Goal: Task Accomplishment & Management: Manage account settings

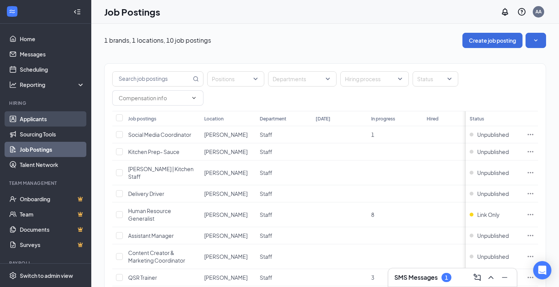
click at [35, 116] on link "Applicants" at bounding box center [52, 118] width 65 height 15
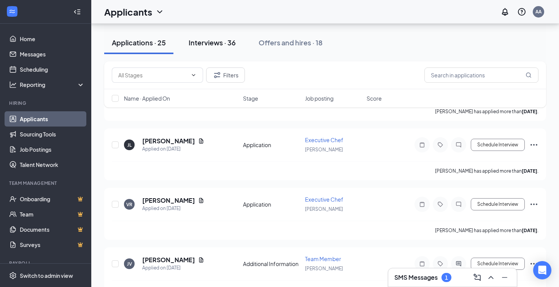
scroll to position [175, 0]
click at [217, 40] on div "Interviews · 36" at bounding box center [212, 43] width 47 height 10
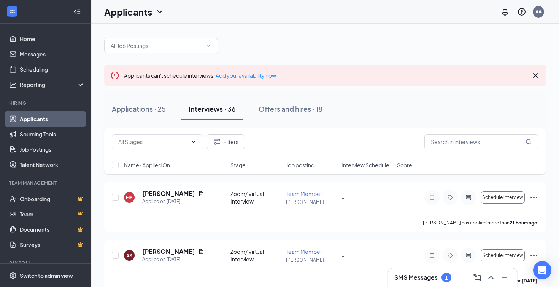
scroll to position [3, 0]
click at [436, 280] on h3 "SMS Messages" at bounding box center [416, 277] width 43 height 8
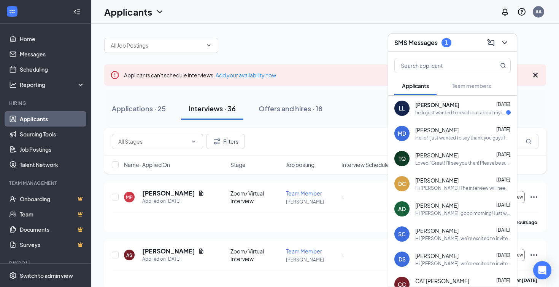
click at [444, 115] on div "hello just wanted to reach out about my interview?" at bounding box center [461, 112] width 91 height 6
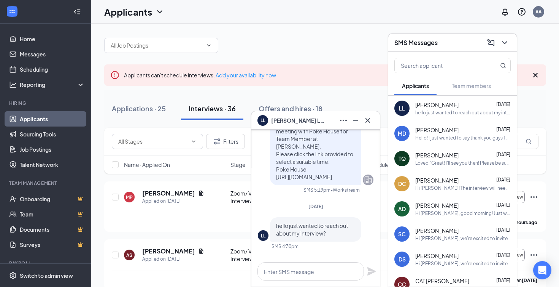
click at [371, 122] on icon "Cross" at bounding box center [367, 120] width 9 height 9
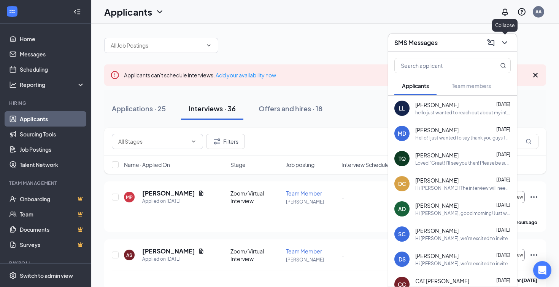
click at [506, 38] on icon "ChevronDown" at bounding box center [504, 42] width 9 height 9
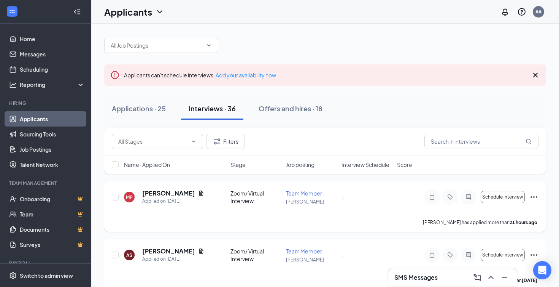
click at [537, 200] on icon "Ellipses" at bounding box center [534, 196] width 9 height 9
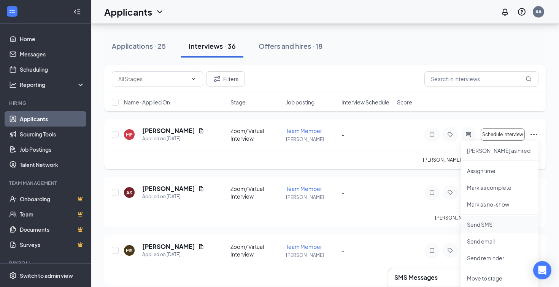
scroll to position [70, 0]
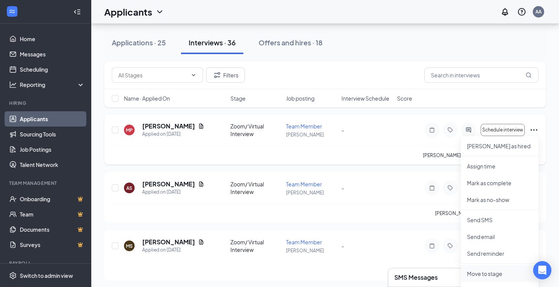
click at [500, 277] on li "Move to stage" at bounding box center [500, 273] width 78 height 17
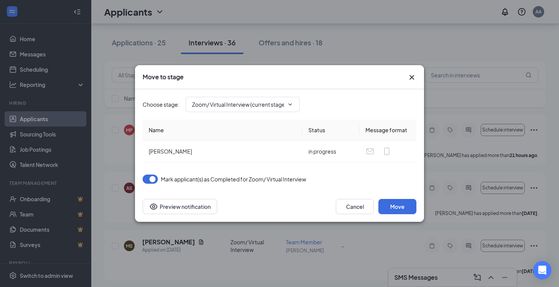
type input "Application Complete (next stage)"
click at [210, 110] on span "Application Complete (next stage)" at bounding box center [243, 104] width 114 height 15
click at [241, 108] on span "Application Complete (next stage)" at bounding box center [243, 104] width 114 height 15
click at [278, 97] on span "Application Complete (next stage)" at bounding box center [243, 104] width 114 height 15
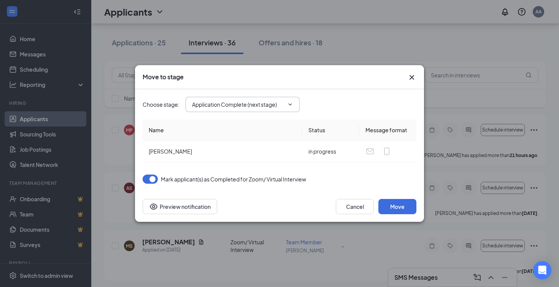
click at [278, 97] on span "Application Complete (next stage)" at bounding box center [243, 104] width 114 height 15
click at [293, 100] on span "Application Complete (next stage)" at bounding box center [243, 104] width 114 height 15
click at [328, 96] on div "Choose stage : Application Complete (next stage)" at bounding box center [280, 104] width 274 height 30
click at [151, 176] on button "button" at bounding box center [150, 178] width 15 height 9
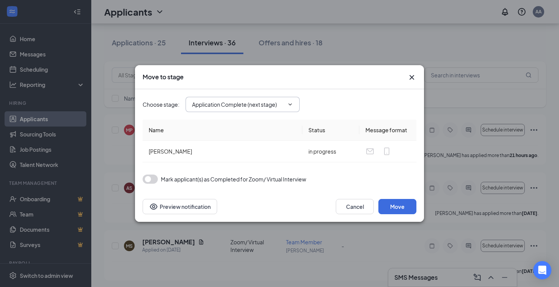
click at [288, 105] on icon "ChevronDown" at bounding box center [290, 104] width 6 height 6
click at [294, 103] on span "Application Complete (next stage)" at bounding box center [243, 104] width 114 height 15
click at [409, 78] on icon "Cross" at bounding box center [412, 77] width 9 height 9
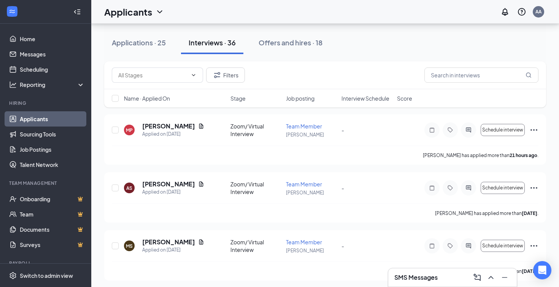
scroll to position [477, 0]
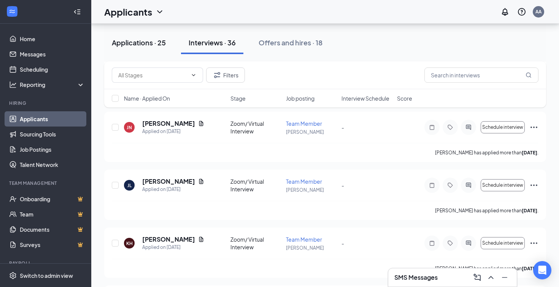
click at [148, 42] on div "Applications · 25" at bounding box center [139, 43] width 54 height 10
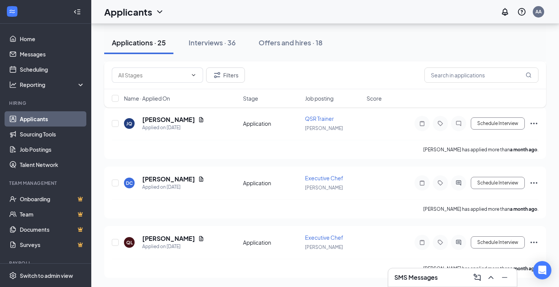
scroll to position [1421, 0]
click at [229, 42] on div "Interviews · 36" at bounding box center [212, 43] width 47 height 10
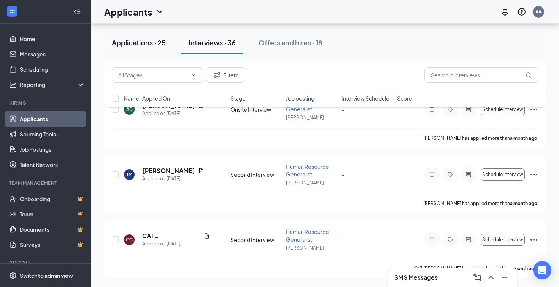
scroll to position [2003, 0]
click at [154, 38] on div "Applications · 25" at bounding box center [139, 43] width 54 height 10
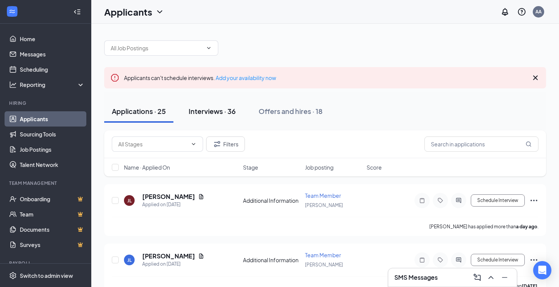
click at [210, 113] on div "Interviews · 36" at bounding box center [212, 111] width 47 height 10
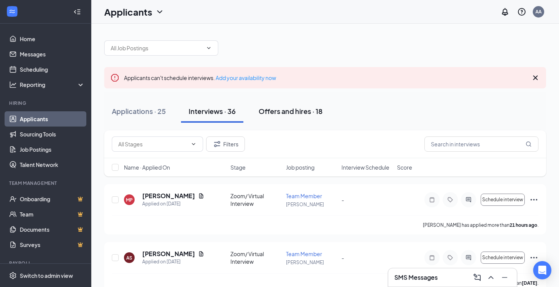
click at [283, 113] on div "Offers and hires · 18" at bounding box center [291, 111] width 64 height 10
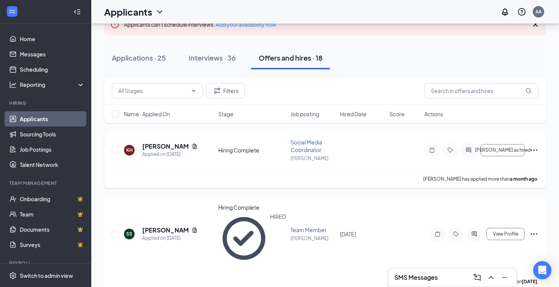
scroll to position [55, 0]
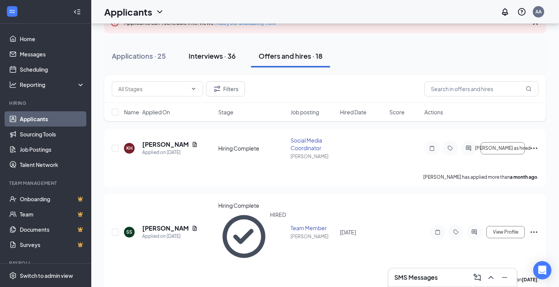
click at [220, 57] on div "Interviews · 36" at bounding box center [212, 56] width 47 height 10
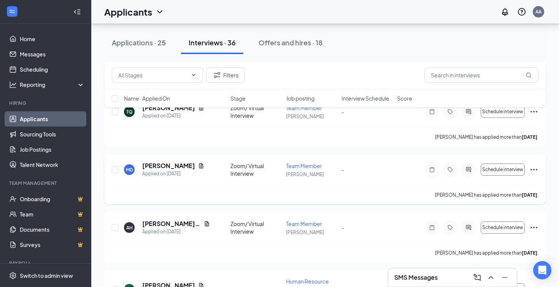
scroll to position [1819, 0]
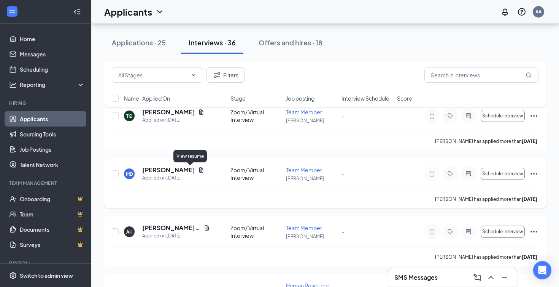
click at [198, 168] on icon "Document" at bounding box center [201, 170] width 6 height 6
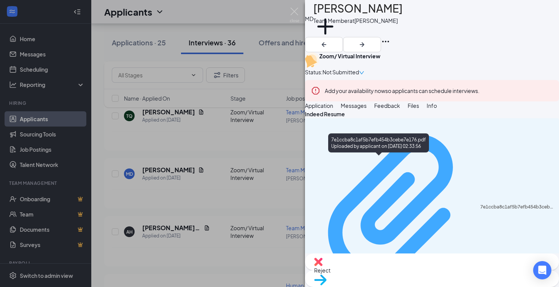
click at [481, 204] on div "7e1ccba8c1af5b7efb454b3cebe7e176.pdf" at bounding box center [518, 207] width 74 height 6
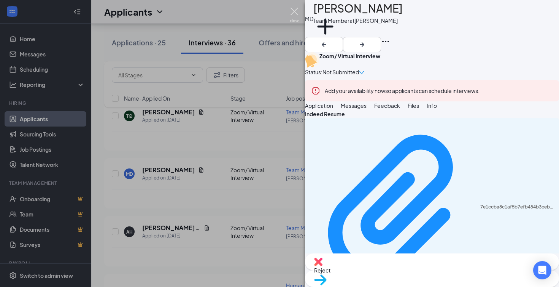
click at [294, 9] on img at bounding box center [295, 15] width 10 height 15
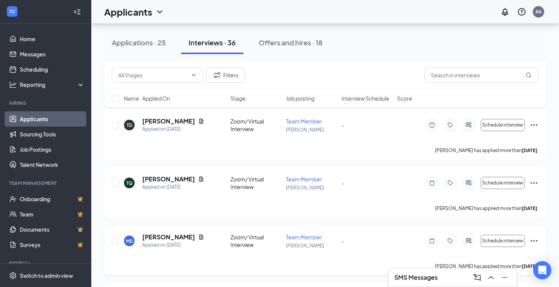
scroll to position [1744, 0]
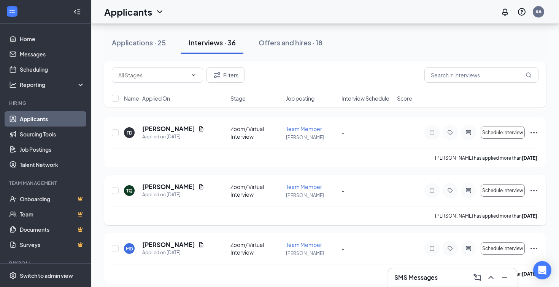
click at [537, 190] on icon "Ellipses" at bounding box center [534, 190] width 7 height 2
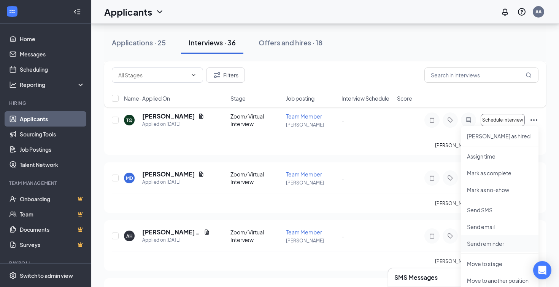
scroll to position [1817, 0]
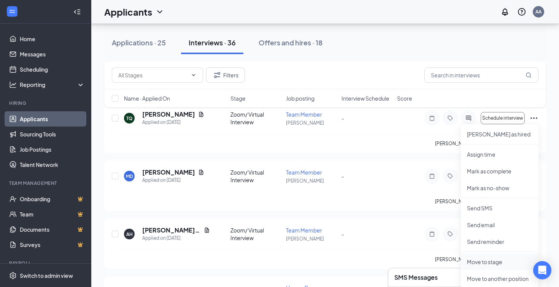
click at [505, 260] on p "Move to stage" at bounding box center [499, 262] width 65 height 8
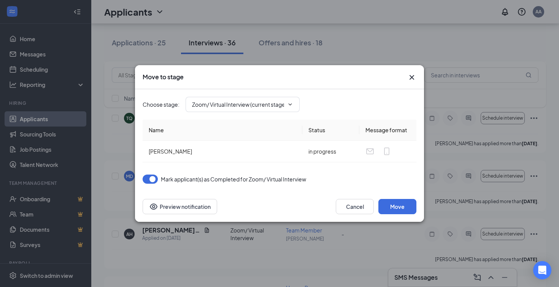
type input "Application Complete (next stage)"
click at [294, 108] on span "Application Complete (next stage)" at bounding box center [243, 104] width 114 height 15
click at [286, 99] on span "Application Complete (next stage)" at bounding box center [243, 104] width 114 height 15
click at [264, 110] on span "Application Complete (next stage)" at bounding box center [243, 104] width 114 height 15
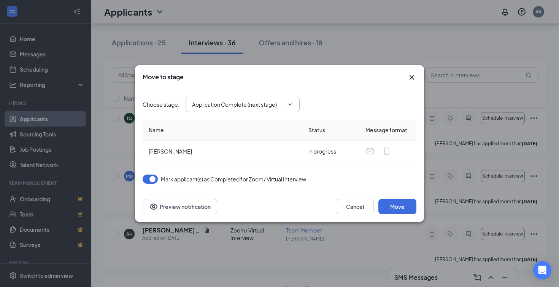
click at [289, 100] on span "Application Complete (next stage)" at bounding box center [243, 104] width 114 height 15
click at [330, 100] on div "Choose stage : Application Complete (next stage)" at bounding box center [280, 104] width 274 height 15
click at [406, 204] on button "Move" at bounding box center [398, 206] width 38 height 15
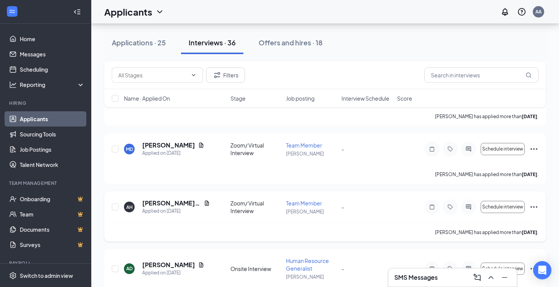
scroll to position [1781, 0]
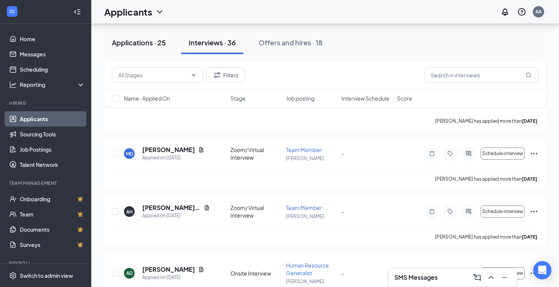
click at [158, 43] on div "Applications · 25" at bounding box center [139, 43] width 54 height 10
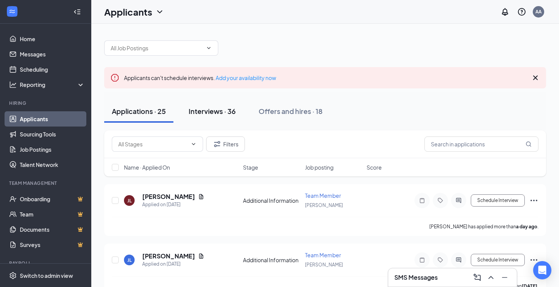
click at [223, 115] on div "Interviews · 36" at bounding box center [212, 111] width 47 height 10
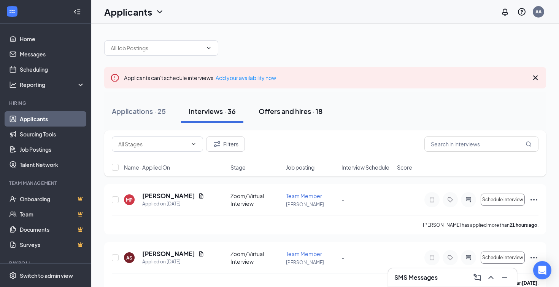
click at [291, 113] on div "Offers and hires · 18" at bounding box center [291, 111] width 64 height 10
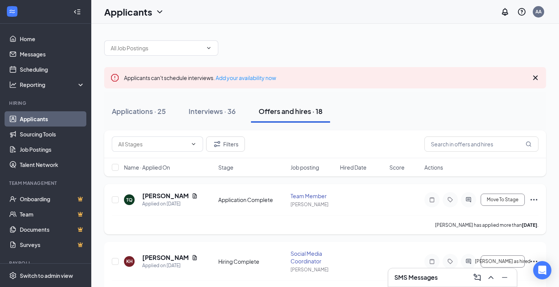
click at [376, 201] on div "TQ [PERSON_NAME] Applied on [DATE] Application Complete Team Member [PERSON_NAM…" at bounding box center [325, 203] width 427 height 24
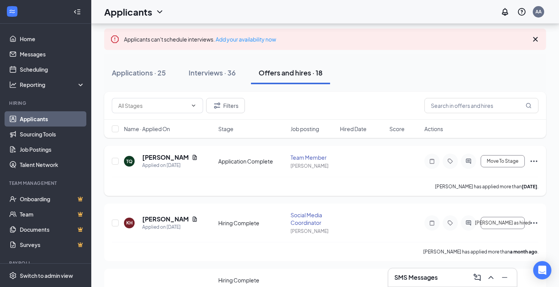
scroll to position [43, 0]
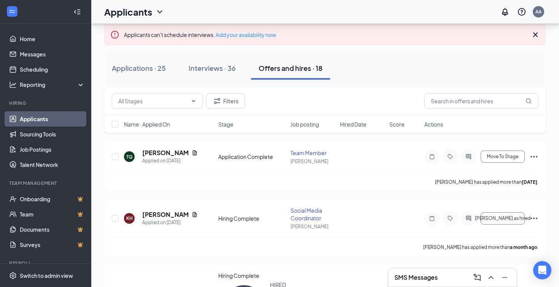
click at [227, 127] on span "Stage" at bounding box center [225, 124] width 15 height 8
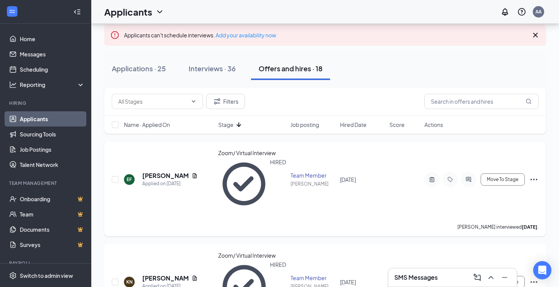
scroll to position [44, 0]
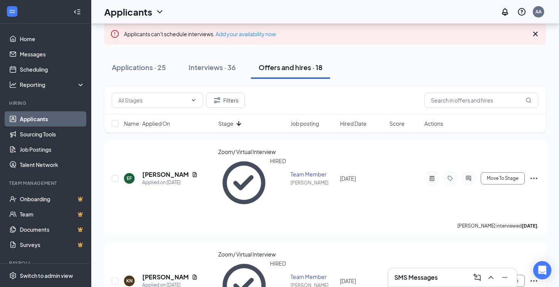
click at [237, 124] on icon "ArrowDown" at bounding box center [238, 123] width 9 height 9
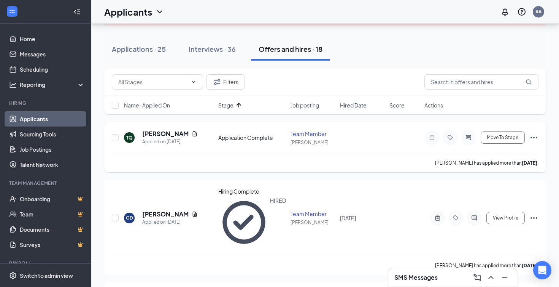
scroll to position [59, 0]
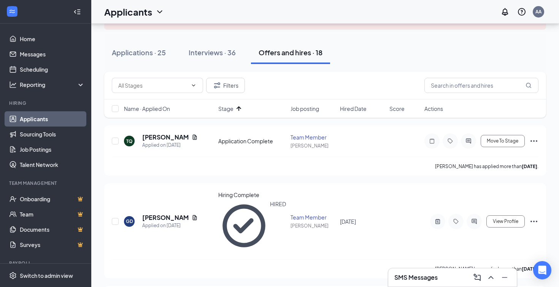
click at [237, 109] on icon "ArrowUp" at bounding box center [238, 108] width 9 height 9
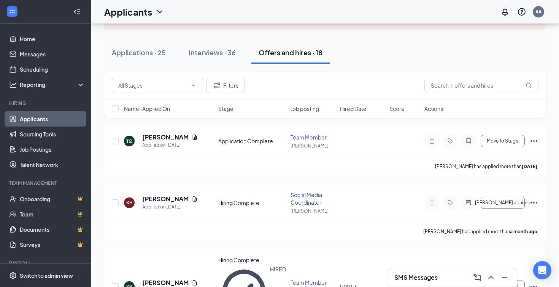
click at [237, 109] on div "Stage" at bounding box center [251, 109] width 67 height 8
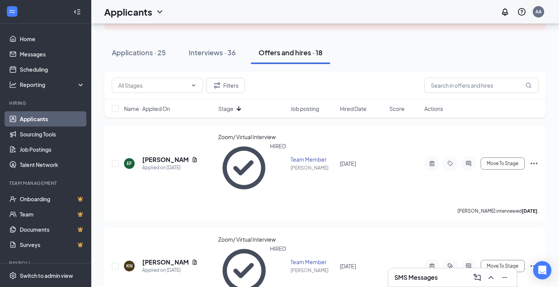
click at [242, 106] on icon "ArrowDown" at bounding box center [238, 108] width 9 height 9
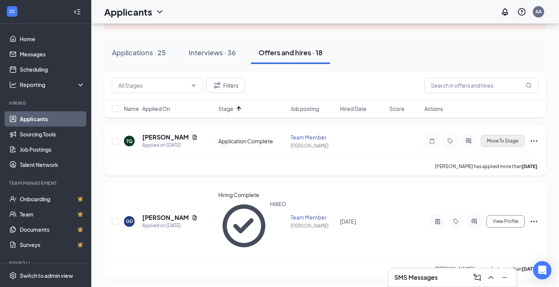
click at [513, 140] on span "Move To Stage" at bounding box center [503, 140] width 32 height 5
type input "Hiring Complete (final stage)"
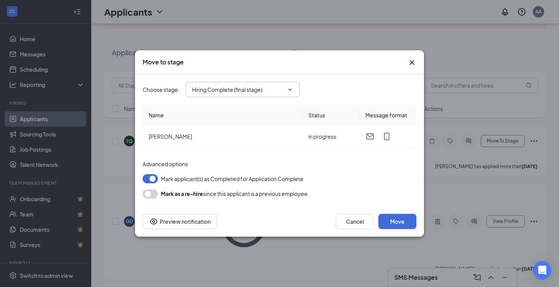
click at [263, 87] on input "Hiring Complete (final stage)" at bounding box center [238, 89] width 92 height 8
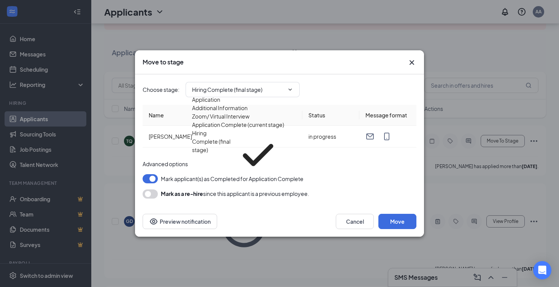
click at [363, 55] on div "Move to stage" at bounding box center [279, 62] width 289 height 24
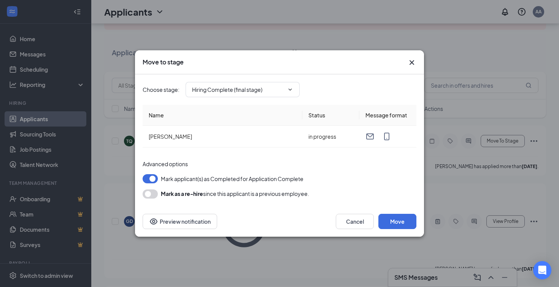
click at [412, 65] on icon "Cross" at bounding box center [412, 62] width 9 height 9
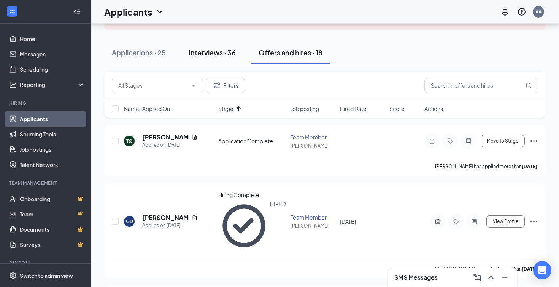
click at [200, 53] on div "Interviews · 36" at bounding box center [212, 53] width 47 height 10
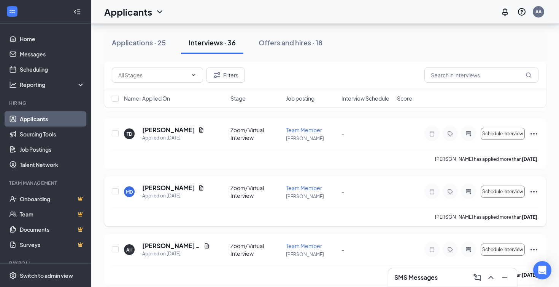
scroll to position [1740, 0]
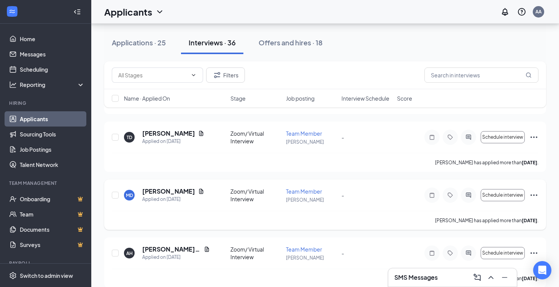
click at [535, 194] on icon "Ellipses" at bounding box center [534, 194] width 9 height 9
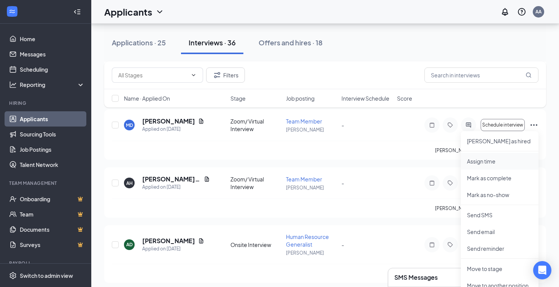
scroll to position [1818, 0]
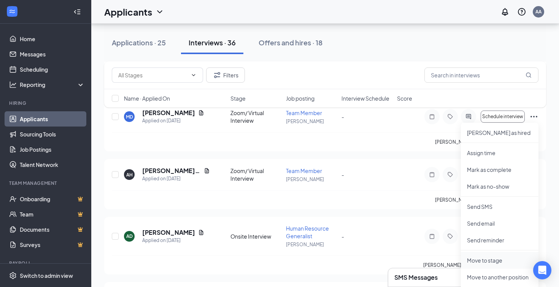
click at [490, 257] on p "Move to stage" at bounding box center [499, 260] width 65 height 8
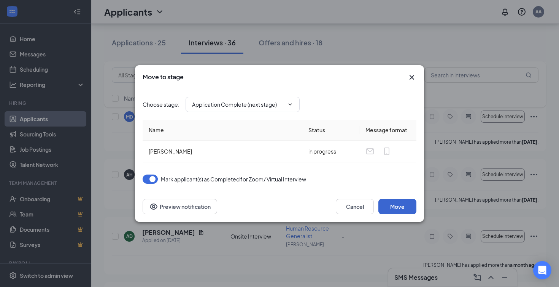
click at [407, 209] on button "Move" at bounding box center [398, 206] width 38 height 15
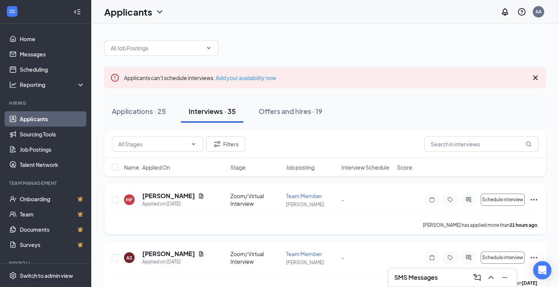
scroll to position [0, 0]
click at [162, 196] on h5 "[PERSON_NAME]" at bounding box center [168, 195] width 53 height 8
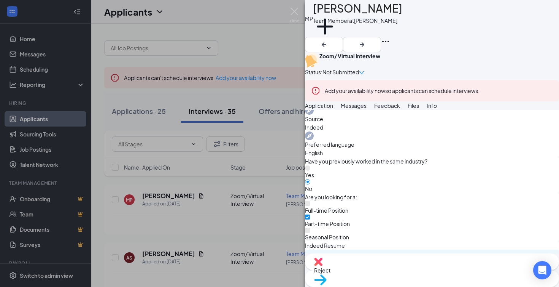
scroll to position [623, 0]
click at [294, 10] on img at bounding box center [295, 15] width 10 height 15
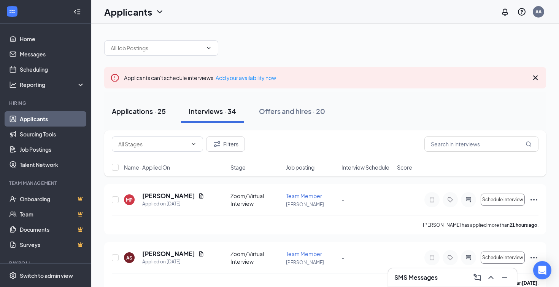
click at [158, 111] on div "Applications · 25" at bounding box center [139, 111] width 54 height 10
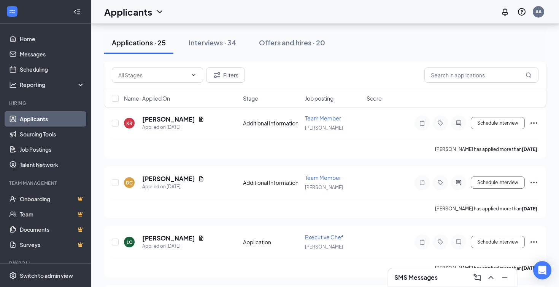
scroll to position [492, 0]
click at [155, 237] on h5 "[PERSON_NAME]" at bounding box center [168, 238] width 53 height 8
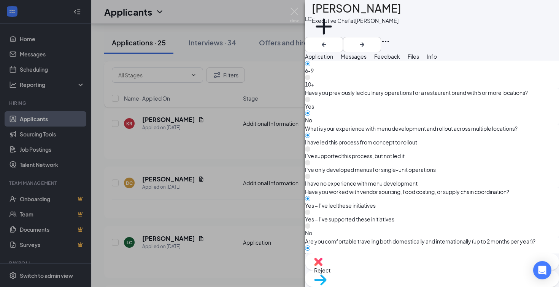
scroll to position [523, 0]
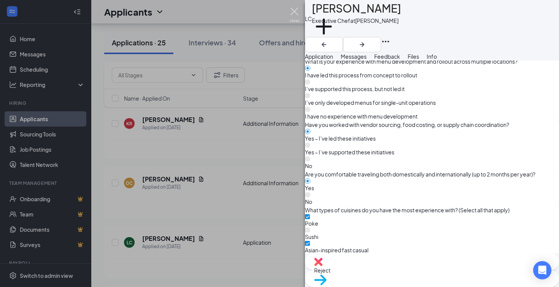
click at [295, 13] on img at bounding box center [295, 15] width 10 height 15
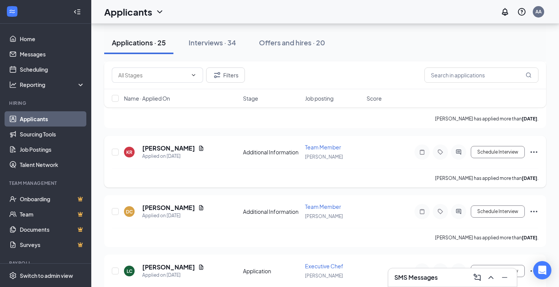
scroll to position [462, 0]
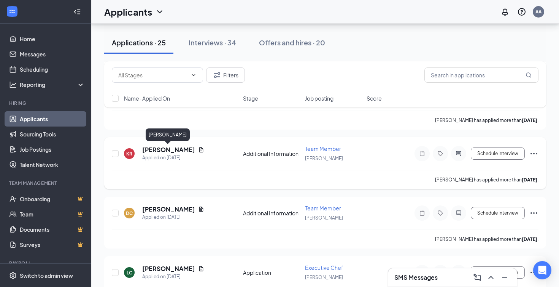
click at [172, 149] on h5 "[PERSON_NAME]" at bounding box center [168, 149] width 53 height 8
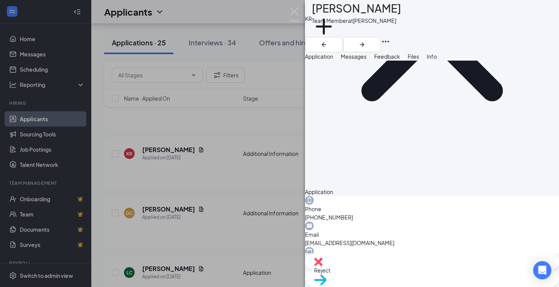
scroll to position [135, 0]
click at [385, 270] on div "Reject" at bounding box center [432, 261] width 254 height 17
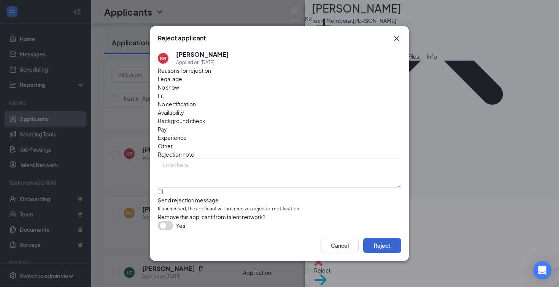
click at [386, 246] on button "Reject" at bounding box center [382, 244] width 38 height 15
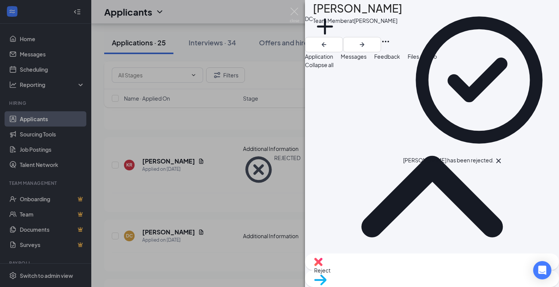
click at [295, 9] on img at bounding box center [295, 15] width 10 height 15
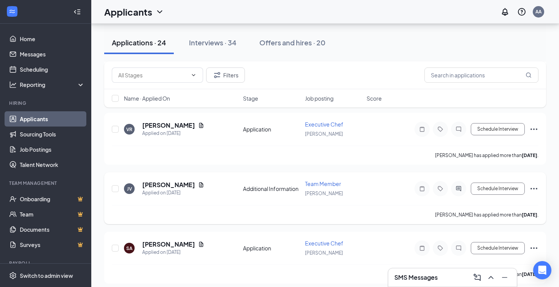
scroll to position [242, 0]
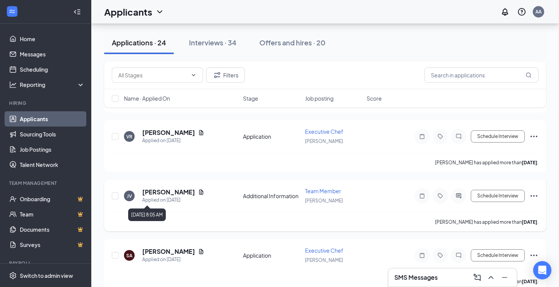
click at [155, 191] on h5 "[PERSON_NAME]" at bounding box center [168, 192] width 53 height 8
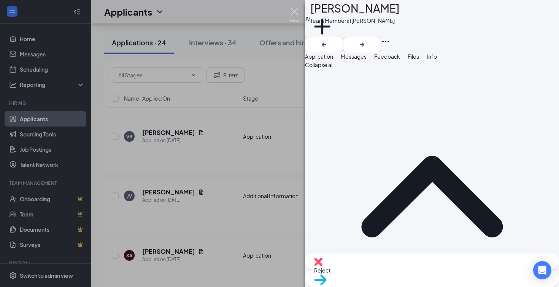
click at [294, 10] on img at bounding box center [295, 15] width 10 height 15
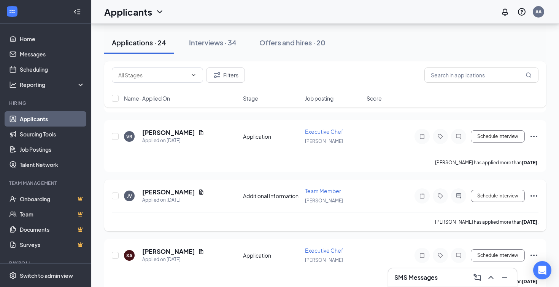
click at [537, 193] on icon "Ellipses" at bounding box center [534, 195] width 9 height 9
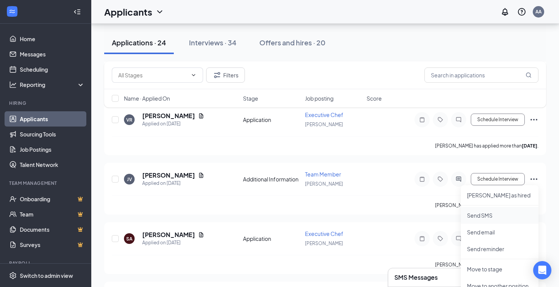
scroll to position [258, 0]
click at [348, 163] on div "JV [PERSON_NAME] Applied on [DATE] Additional Information Team Member [PERSON_N…" at bounding box center [325, 189] width 442 height 52
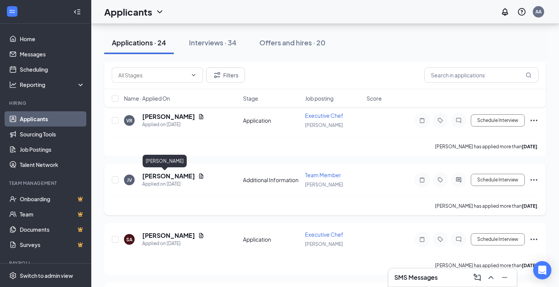
click at [152, 174] on h5 "[PERSON_NAME]" at bounding box center [168, 176] width 53 height 8
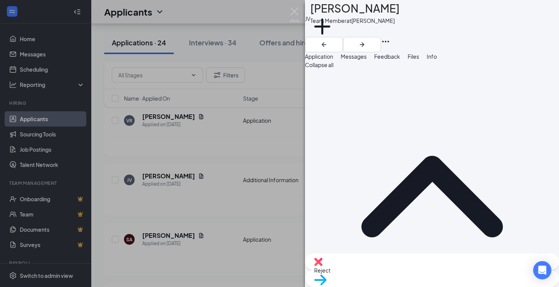
click at [331, 271] on span "Reject" at bounding box center [322, 269] width 16 height 7
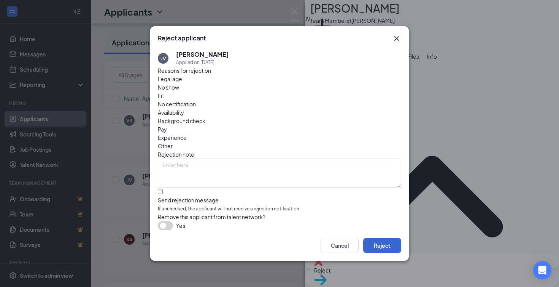
click at [383, 246] on button "Reject" at bounding box center [382, 244] width 38 height 15
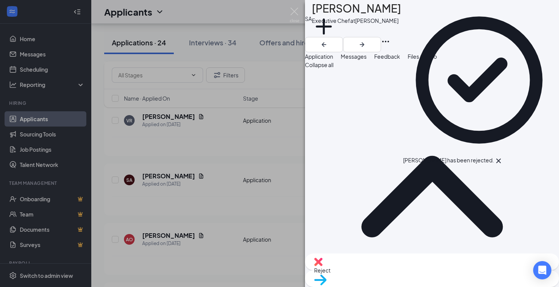
click at [288, 11] on div "SA [PERSON_NAME] Executive Chef at [PERSON_NAME] Add a tag Application Messages…" at bounding box center [279, 143] width 559 height 287
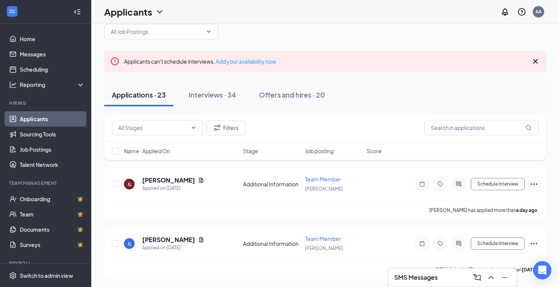
scroll to position [31, 0]
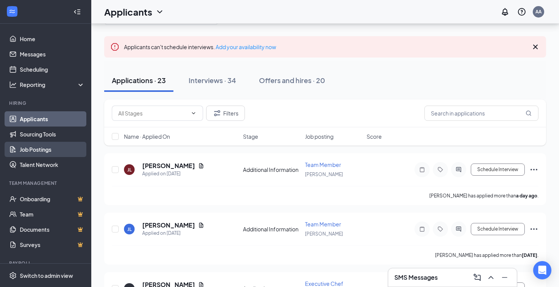
click at [47, 145] on link "Job Postings" at bounding box center [52, 149] width 65 height 15
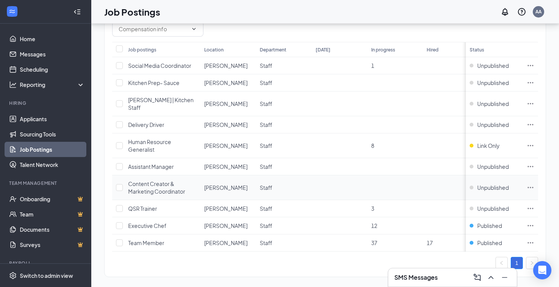
scroll to position [68, 0]
click at [488, 239] on span "Published" at bounding box center [490, 243] width 25 height 8
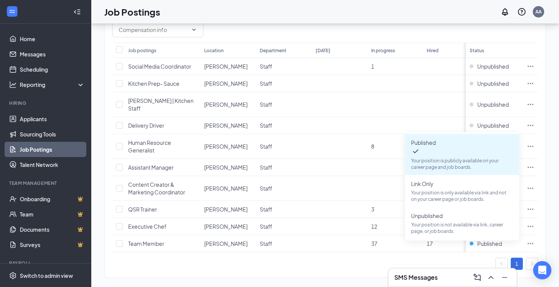
click at [333, 259] on div "1" at bounding box center [325, 263] width 426 height 12
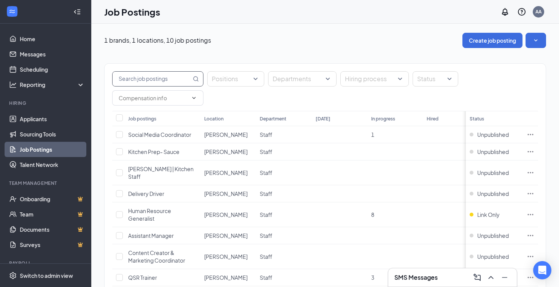
scroll to position [0, 0]
click at [49, 120] on link "Applicants" at bounding box center [52, 118] width 65 height 15
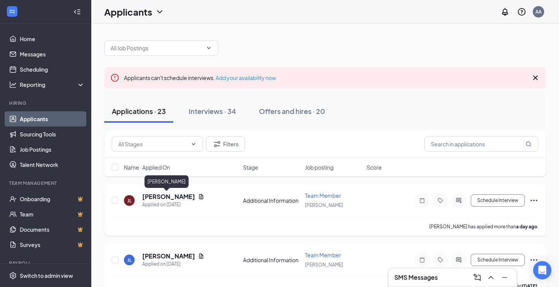
click at [158, 196] on h5 "[PERSON_NAME]" at bounding box center [168, 196] width 53 height 8
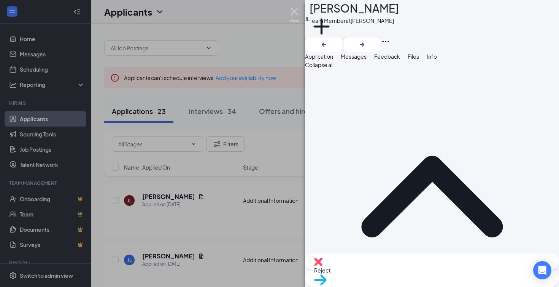
click at [294, 9] on img at bounding box center [295, 15] width 10 height 15
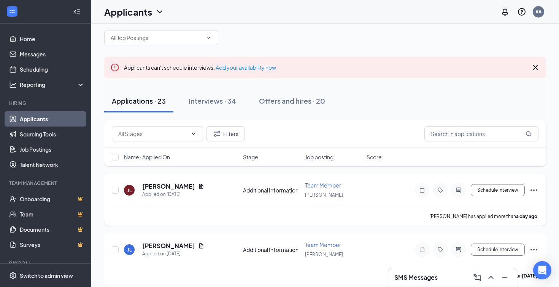
scroll to position [13, 0]
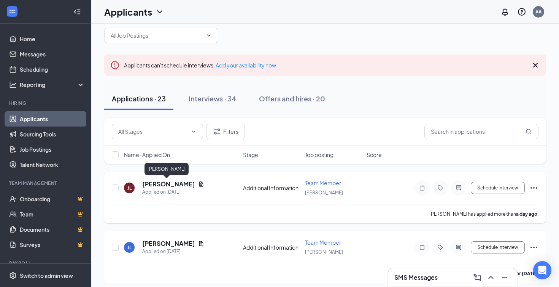
click at [167, 183] on h5 "[PERSON_NAME]" at bounding box center [168, 184] width 53 height 8
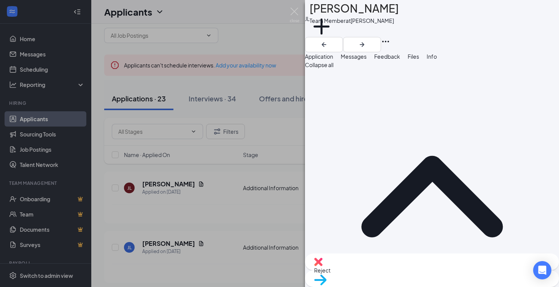
click at [331, 268] on span "Reject" at bounding box center [322, 269] width 16 height 7
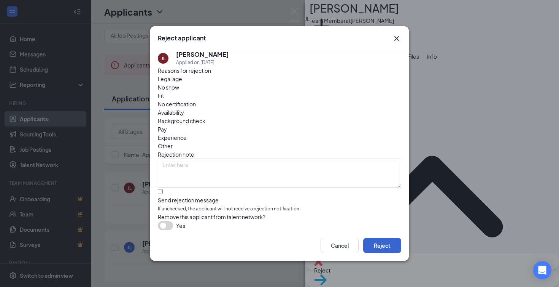
click at [376, 247] on button "Reject" at bounding box center [382, 244] width 38 height 15
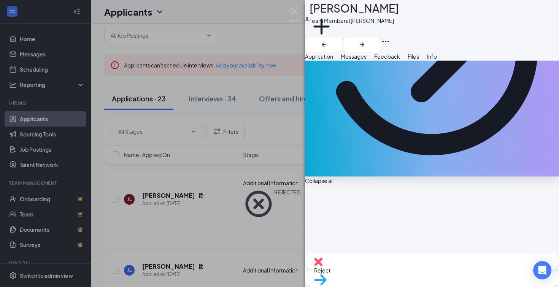
click at [383, 270] on div "Reject" at bounding box center [432, 261] width 254 height 17
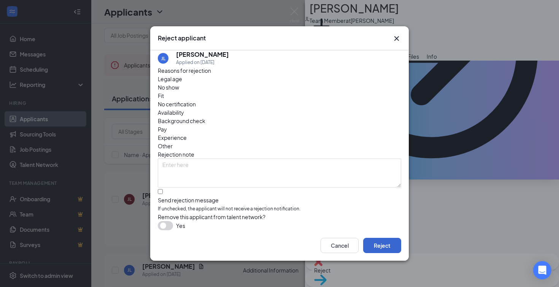
click at [379, 244] on button "Reject" at bounding box center [382, 244] width 38 height 15
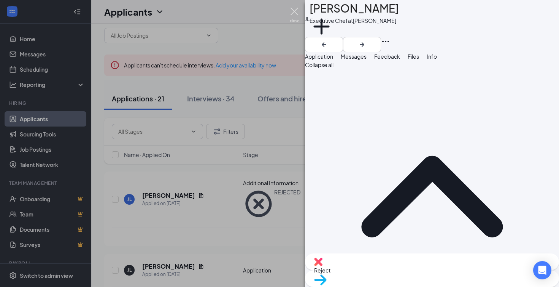
click at [294, 13] on img at bounding box center [295, 15] width 10 height 15
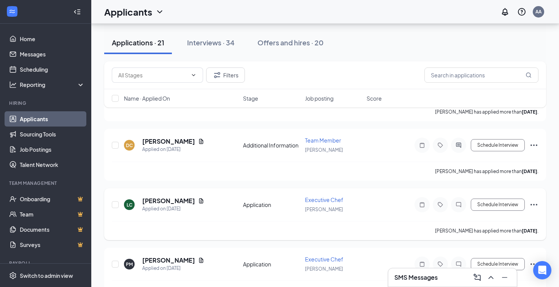
scroll to position [30, 0]
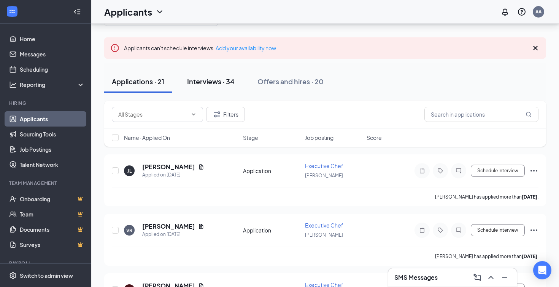
click at [214, 80] on div "Interviews · 34" at bounding box center [211, 81] width 48 height 10
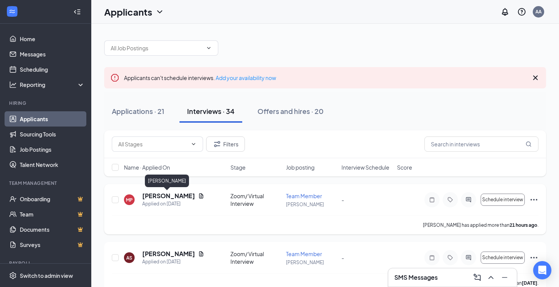
click at [164, 196] on h5 "[PERSON_NAME]" at bounding box center [168, 195] width 53 height 8
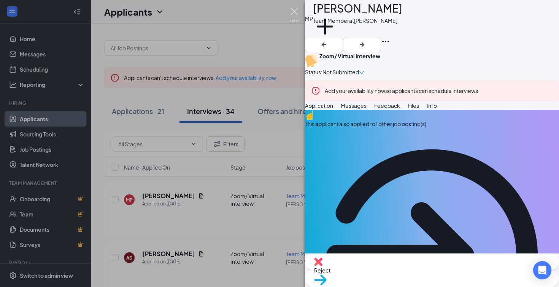
click at [295, 10] on img at bounding box center [295, 15] width 10 height 15
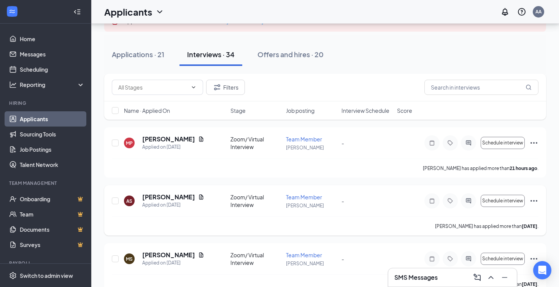
scroll to position [66, 0]
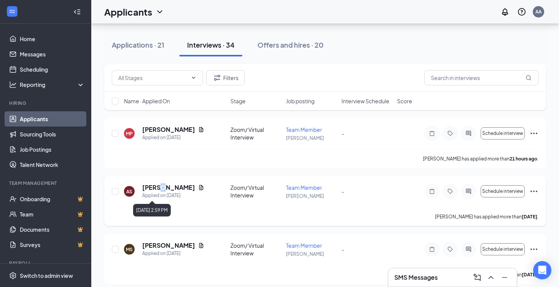
click at [162, 189] on h5 "[PERSON_NAME]" at bounding box center [168, 187] width 53 height 8
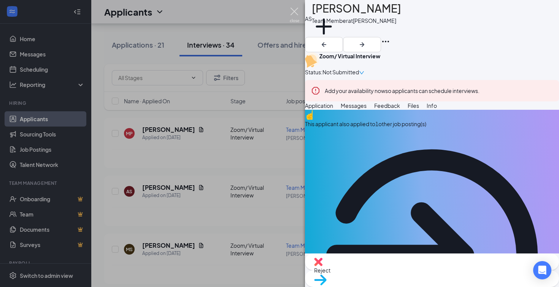
click at [292, 13] on img at bounding box center [295, 15] width 10 height 15
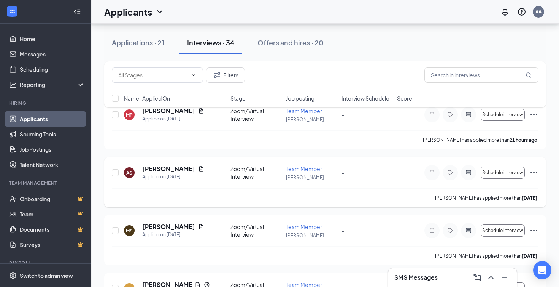
scroll to position [85, 0]
click at [151, 228] on h5 "[PERSON_NAME]" at bounding box center [168, 226] width 53 height 8
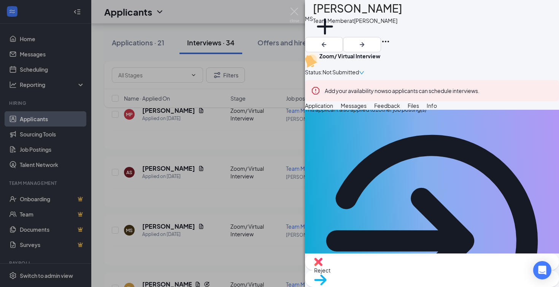
scroll to position [24, 0]
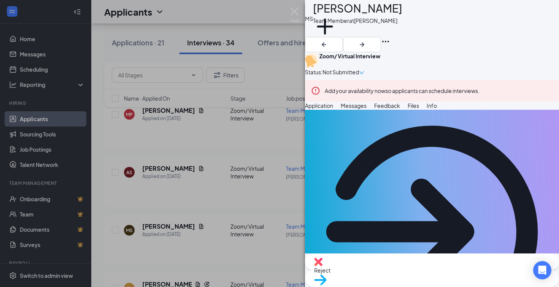
click at [382, 270] on div "Reject" at bounding box center [432, 261] width 254 height 17
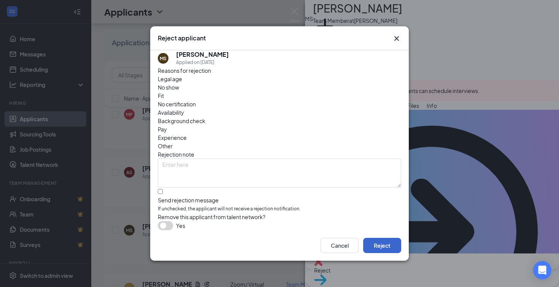
click at [387, 244] on button "Reject" at bounding box center [382, 244] width 38 height 15
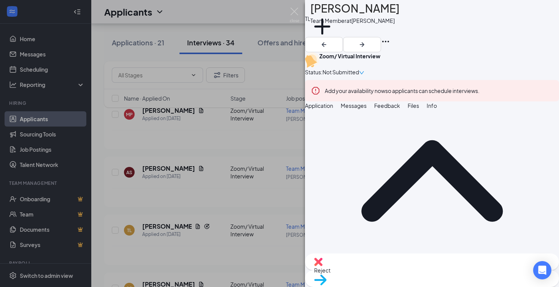
scroll to position [219, 0]
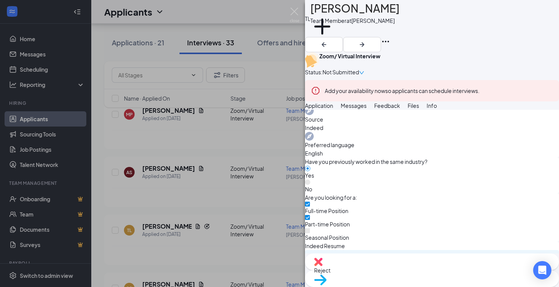
click at [331, 270] on span "Reject" at bounding box center [322, 269] width 16 height 7
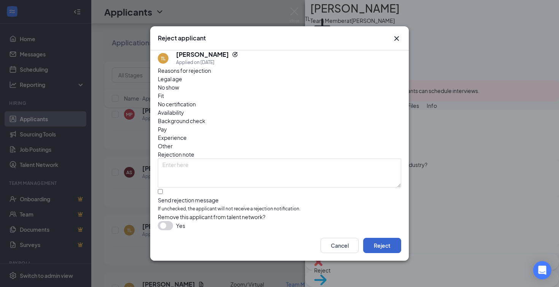
click at [387, 246] on button "Reject" at bounding box center [382, 244] width 38 height 15
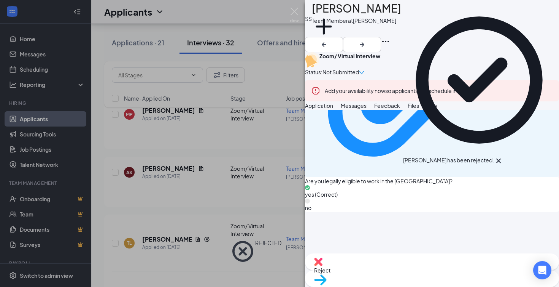
scroll to position [602, 0]
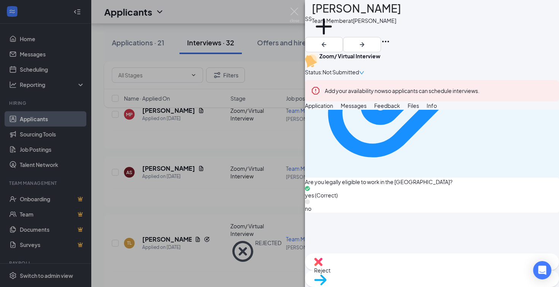
click at [331, 273] on span "Reject" at bounding box center [322, 269] width 16 height 7
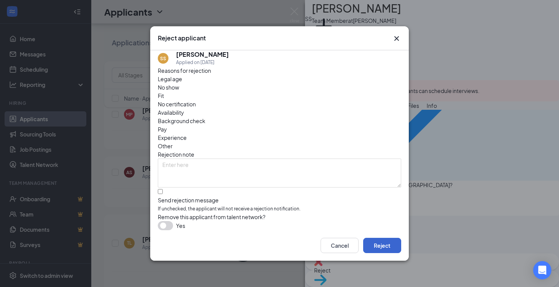
click at [389, 247] on button "Reject" at bounding box center [382, 244] width 38 height 15
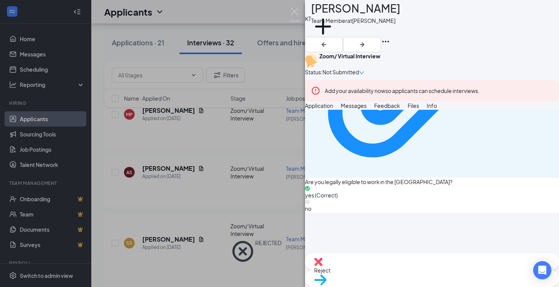
click at [387, 270] on div "Reject" at bounding box center [432, 261] width 254 height 17
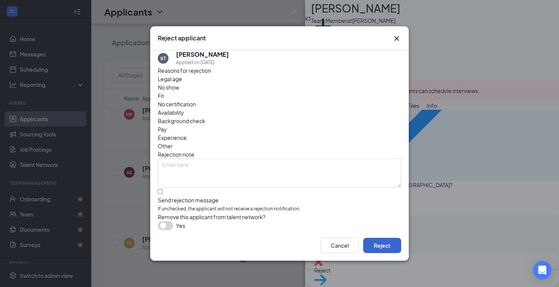
click at [388, 244] on button "Reject" at bounding box center [382, 244] width 38 height 15
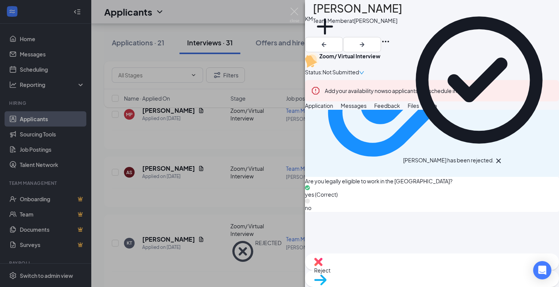
scroll to position [602, 0]
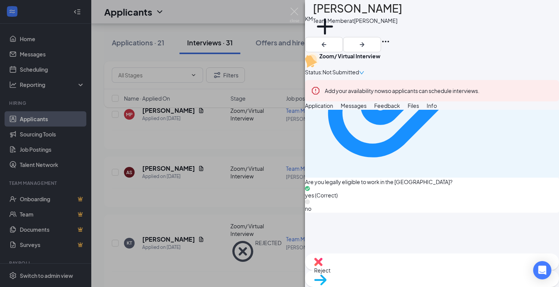
click at [386, 269] on div "Reject" at bounding box center [432, 261] width 254 height 17
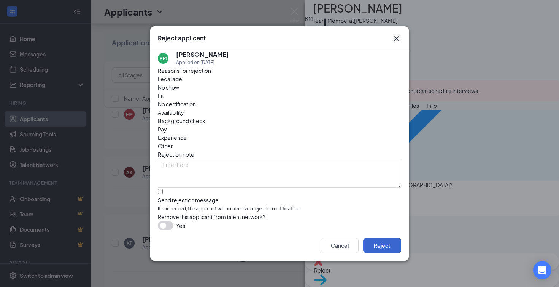
click at [394, 248] on button "Reject" at bounding box center [382, 244] width 38 height 15
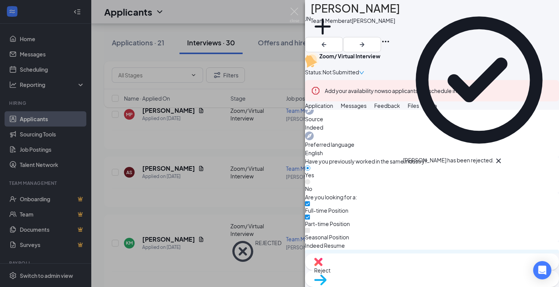
scroll to position [623, 0]
click at [387, 268] on div "Reject" at bounding box center [432, 261] width 254 height 17
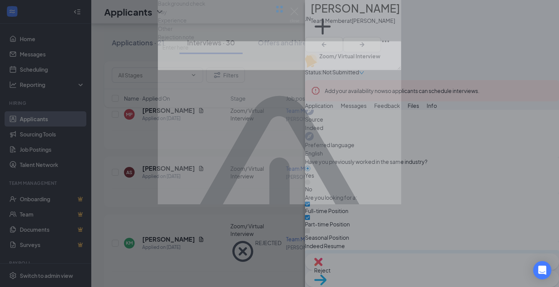
scroll to position [620, 0]
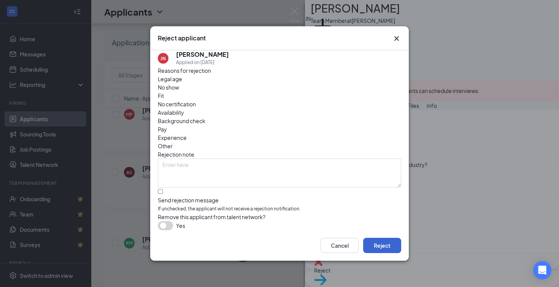
click at [387, 244] on button "Reject" at bounding box center [382, 244] width 38 height 15
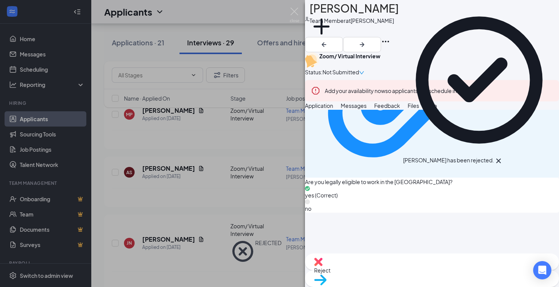
click at [331, 270] on span "Reject" at bounding box center [322, 269] width 16 height 7
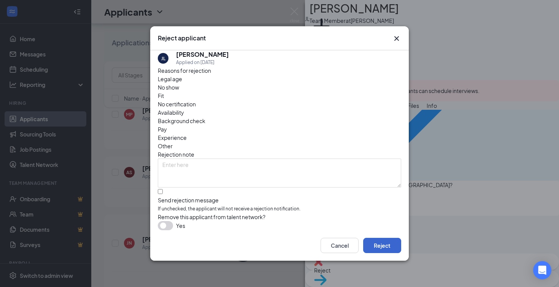
click at [393, 249] on button "Reject" at bounding box center [382, 244] width 38 height 15
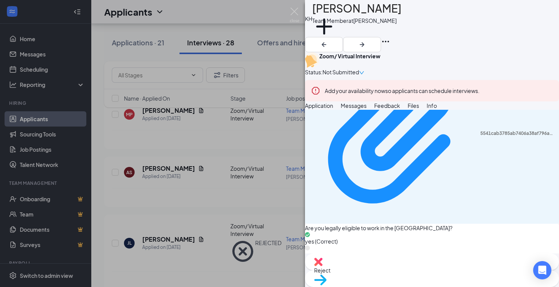
scroll to position [567, 0]
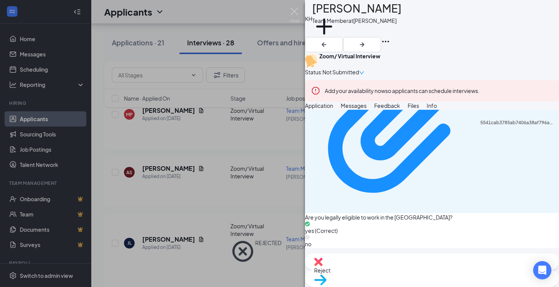
click at [382, 270] on div "Reject" at bounding box center [432, 261] width 254 height 17
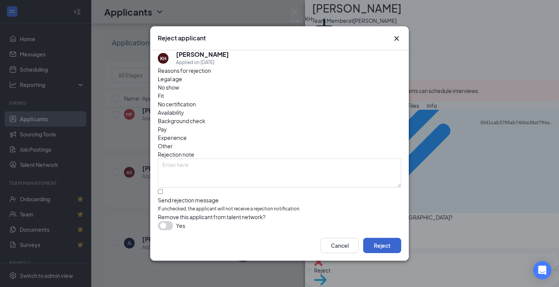
click at [388, 247] on button "Reject" at bounding box center [382, 244] width 38 height 15
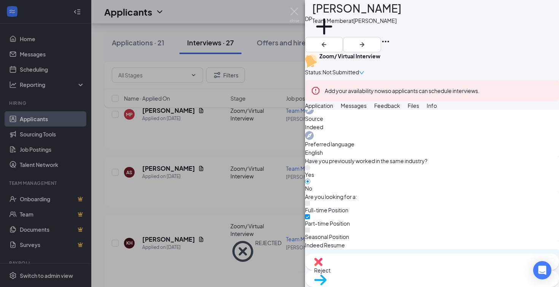
scroll to position [623, 0]
click at [387, 270] on div "Reject" at bounding box center [432, 261] width 254 height 17
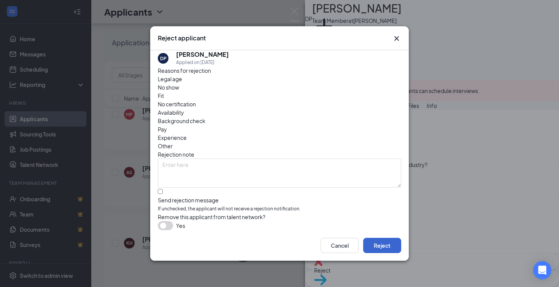
click at [380, 249] on button "Reject" at bounding box center [382, 244] width 38 height 15
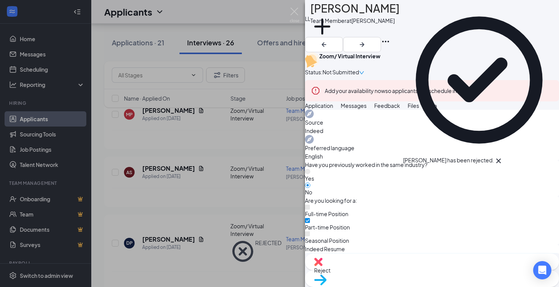
scroll to position [620, 0]
click at [382, 270] on div "Reject" at bounding box center [432, 261] width 254 height 17
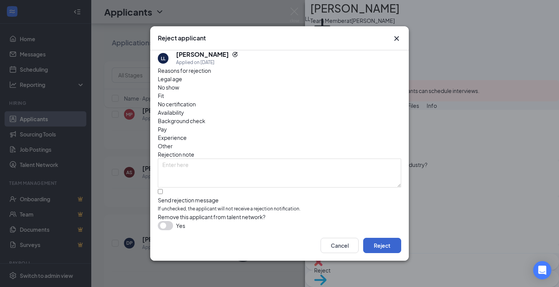
click at [390, 249] on button "Reject" at bounding box center [382, 244] width 38 height 15
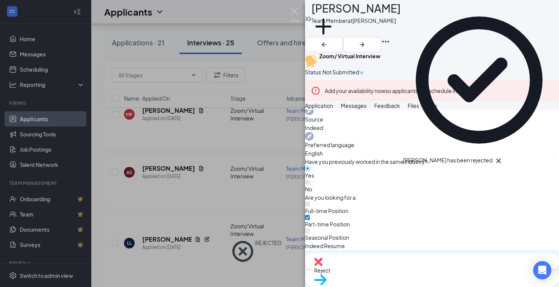
click at [331, 272] on span "Reject" at bounding box center [322, 269] width 16 height 7
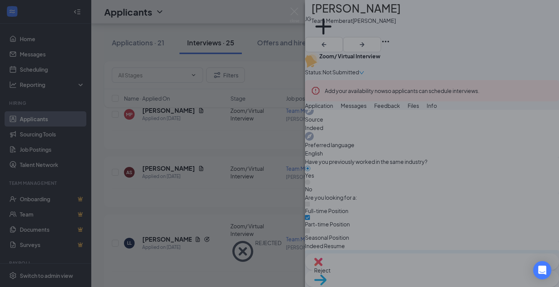
scroll to position [620, 0]
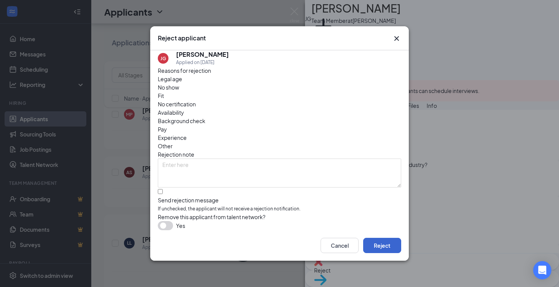
click at [390, 249] on button "Reject" at bounding box center [382, 244] width 38 height 15
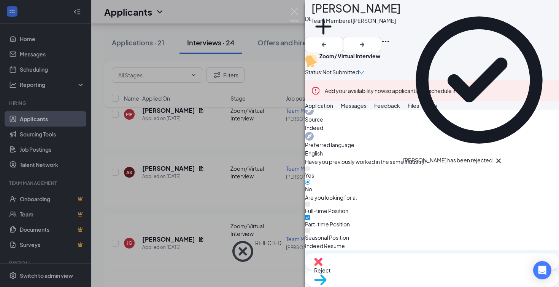
click at [331, 272] on span "Reject" at bounding box center [322, 269] width 16 height 7
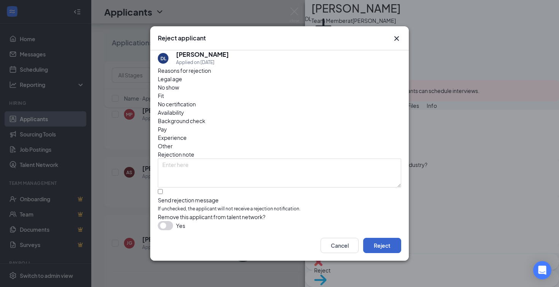
click at [381, 245] on button "Reject" at bounding box center [382, 244] width 38 height 15
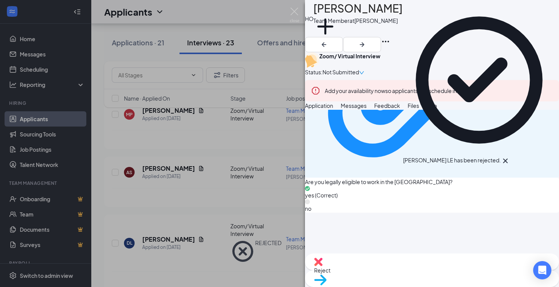
click at [384, 270] on div "Reject" at bounding box center [432, 261] width 254 height 17
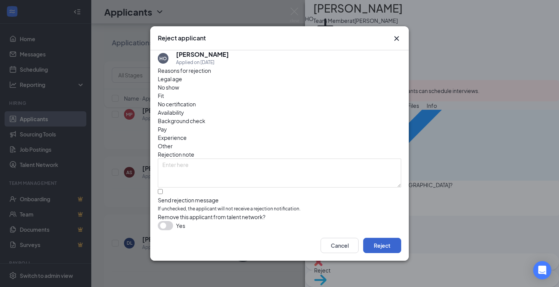
click at [383, 247] on button "Reject" at bounding box center [382, 244] width 38 height 15
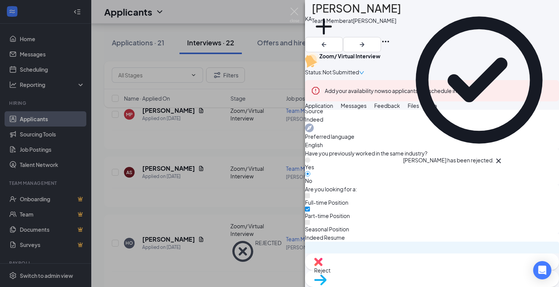
click at [331, 272] on span "Reject" at bounding box center [322, 269] width 16 height 7
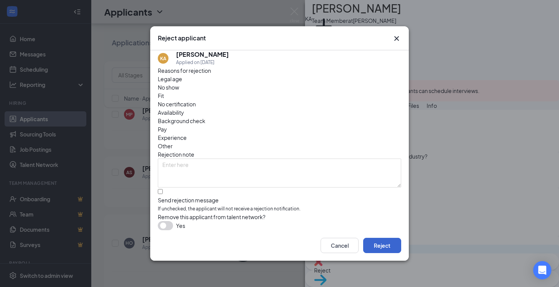
click at [392, 252] on button "Reject" at bounding box center [382, 244] width 38 height 15
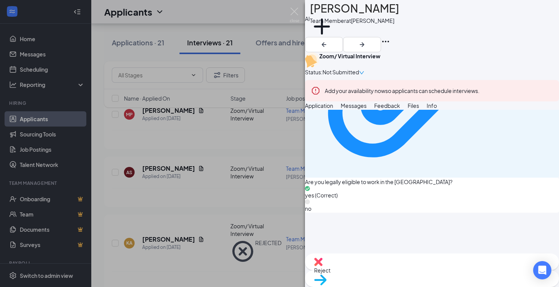
click at [331, 273] on span "Reject" at bounding box center [322, 269] width 16 height 7
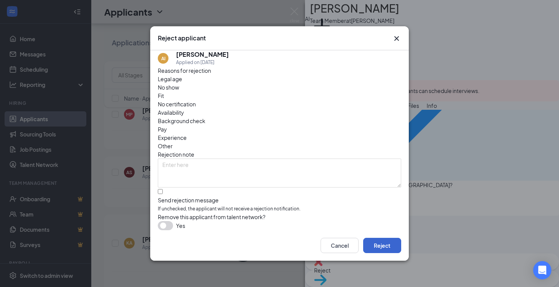
click at [386, 245] on button "Reject" at bounding box center [382, 244] width 38 height 15
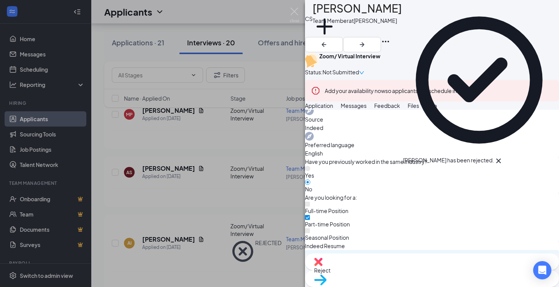
click at [381, 266] on div "Reject" at bounding box center [432, 261] width 254 height 17
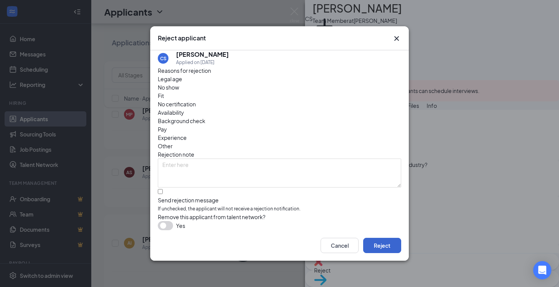
click at [382, 246] on button "Reject" at bounding box center [382, 244] width 38 height 15
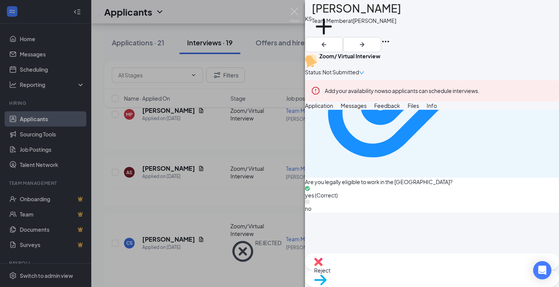
click at [331, 269] on span "Reject" at bounding box center [322, 269] width 16 height 7
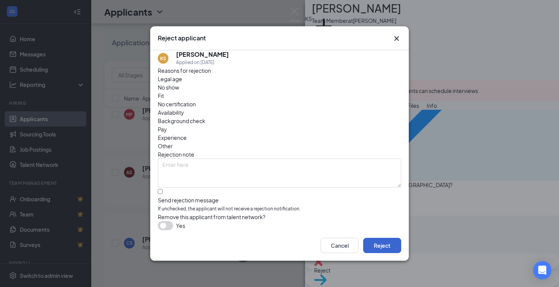
click at [388, 250] on button "Reject" at bounding box center [382, 244] width 38 height 15
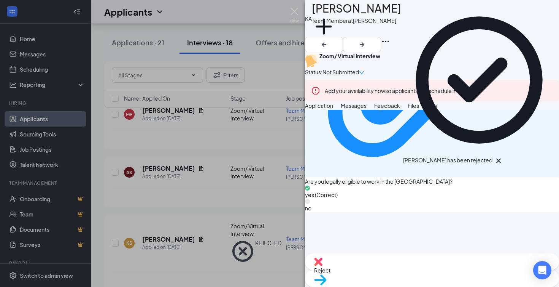
scroll to position [602, 0]
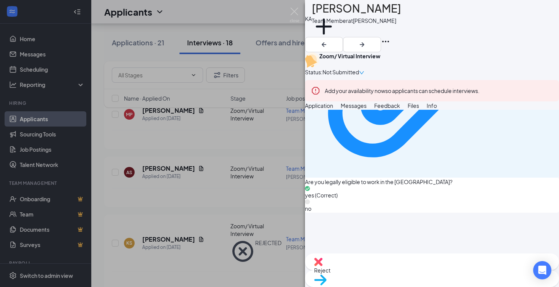
click at [385, 270] on div "Reject" at bounding box center [432, 261] width 254 height 17
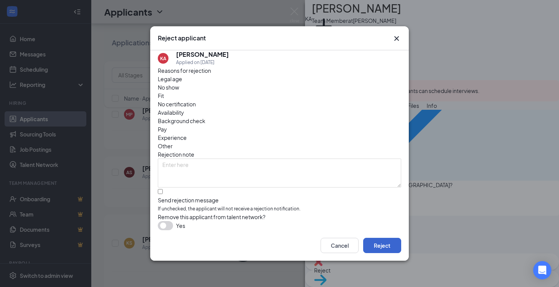
click at [386, 250] on button "Reject" at bounding box center [382, 244] width 38 height 15
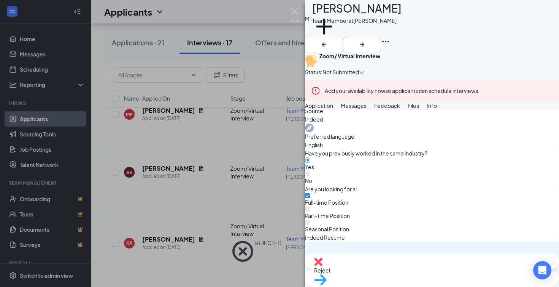
click at [331, 269] on span "Reject" at bounding box center [322, 269] width 16 height 7
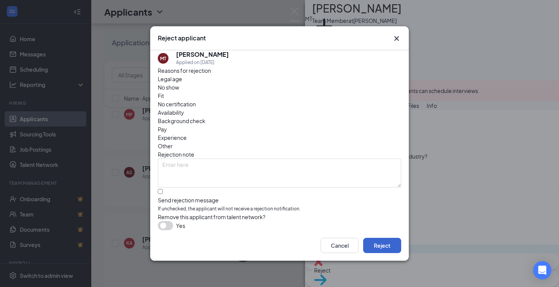
click at [389, 248] on button "Reject" at bounding box center [382, 244] width 38 height 15
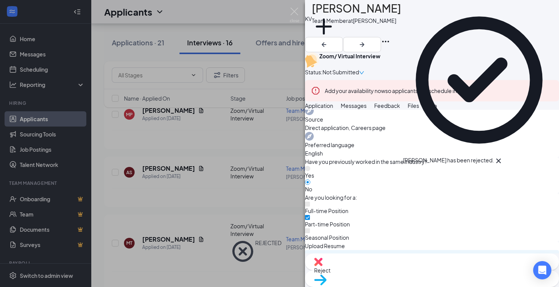
click at [383, 270] on div "Reject" at bounding box center [432, 261] width 254 height 17
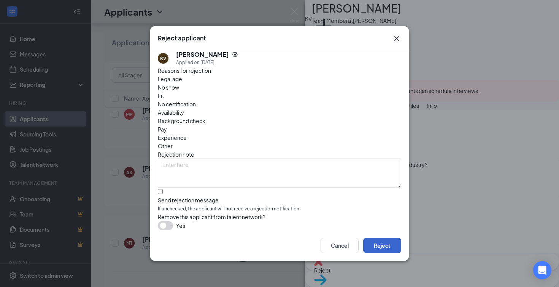
click at [379, 247] on button "Reject" at bounding box center [382, 244] width 38 height 15
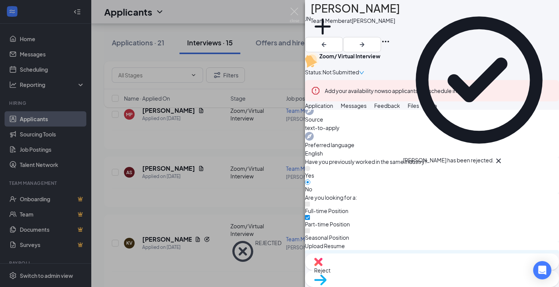
click at [331, 271] on span "Reject" at bounding box center [322, 269] width 16 height 7
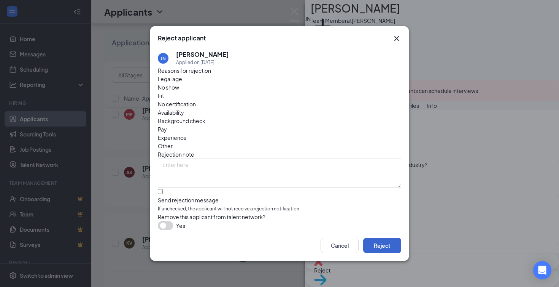
click at [389, 247] on button "Reject" at bounding box center [382, 244] width 38 height 15
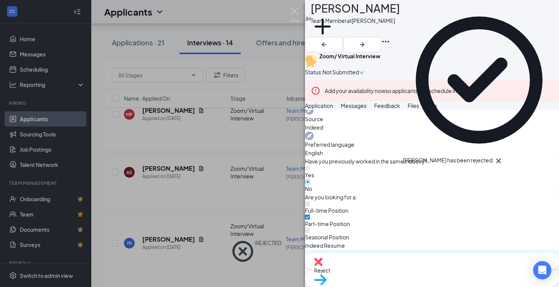
scroll to position [623, 0]
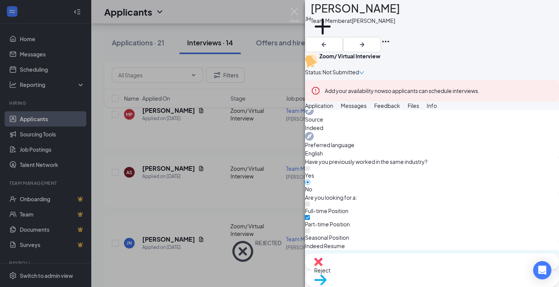
click at [331, 271] on span "Reject" at bounding box center [322, 269] width 16 height 7
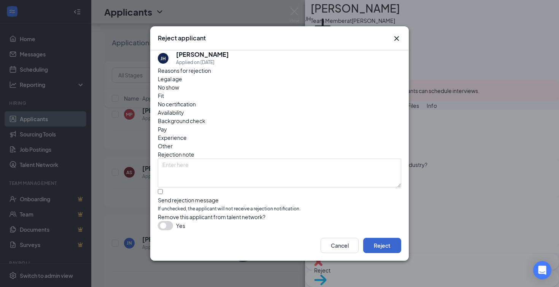
click at [389, 247] on button "Reject" at bounding box center [382, 244] width 38 height 15
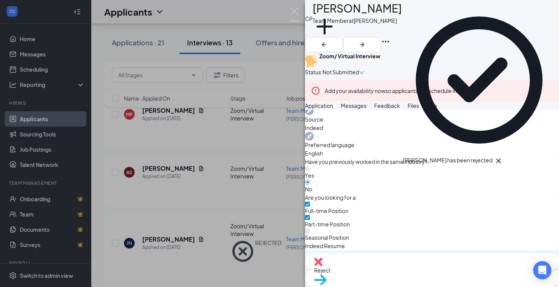
click at [331, 273] on span "Reject" at bounding box center [322, 269] width 16 height 7
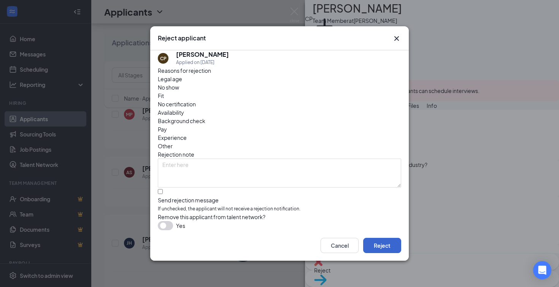
click at [388, 249] on button "Reject" at bounding box center [382, 244] width 38 height 15
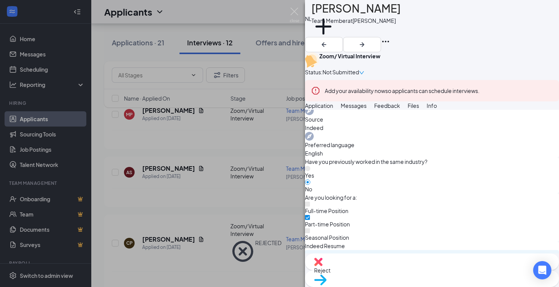
click at [331, 270] on span "Reject" at bounding box center [322, 269] width 16 height 7
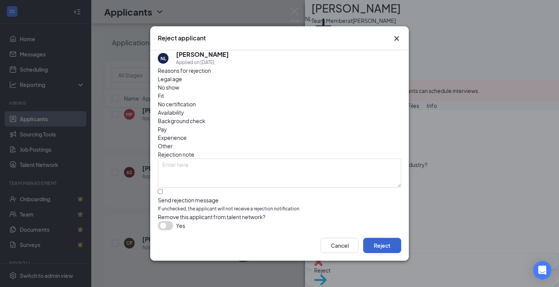
click at [392, 249] on button "Reject" at bounding box center [382, 244] width 38 height 15
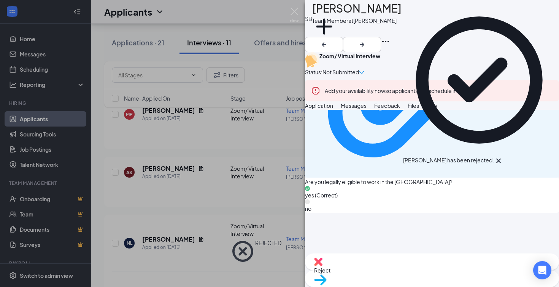
click at [331, 269] on span "Reject" at bounding box center [322, 269] width 16 height 7
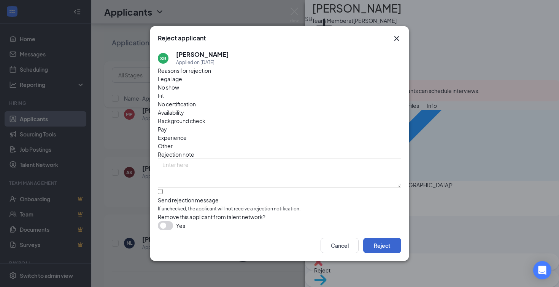
click at [379, 245] on button "Reject" at bounding box center [382, 244] width 38 height 15
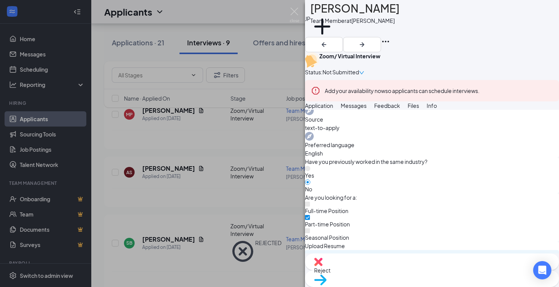
click at [331, 271] on span "Reject" at bounding box center [322, 269] width 16 height 7
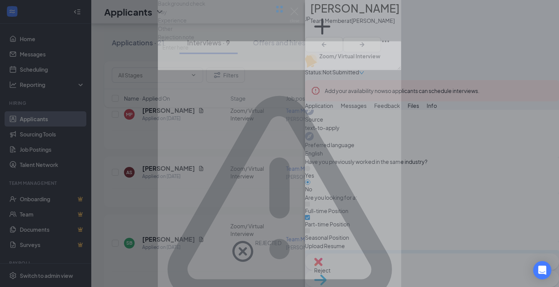
scroll to position [620, 0]
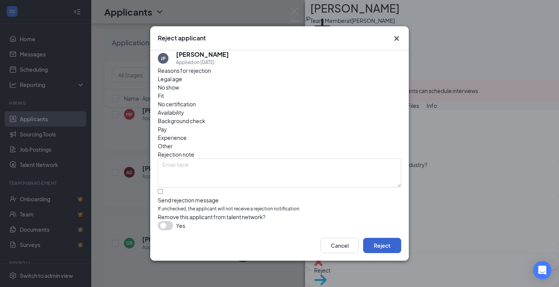
click at [391, 252] on button "Reject" at bounding box center [382, 244] width 38 height 15
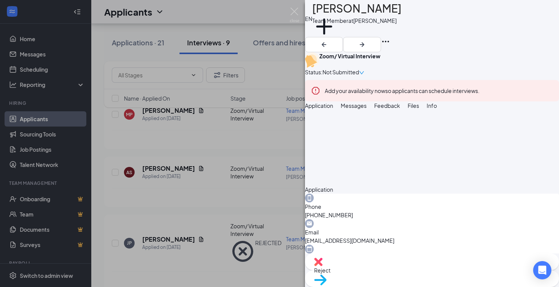
scroll to position [463, 0]
click at [331, 269] on span "Reject" at bounding box center [322, 269] width 16 height 7
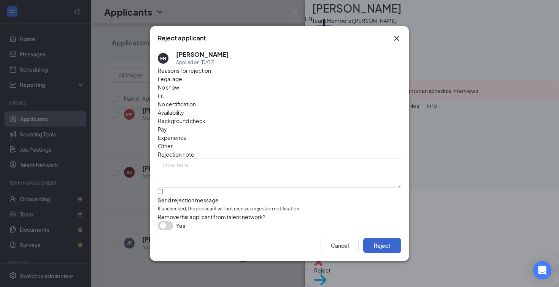
click at [388, 248] on button "Reject" at bounding box center [382, 244] width 38 height 15
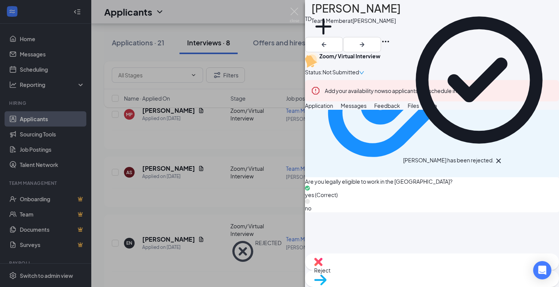
scroll to position [602, 0]
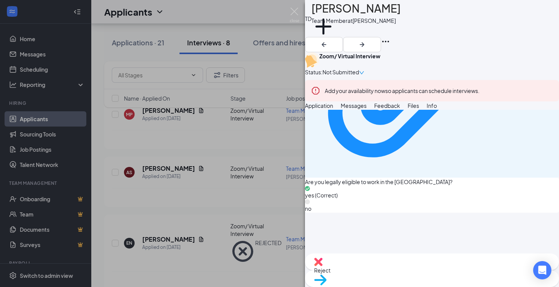
click at [331, 269] on span "Reject" at bounding box center [322, 269] width 16 height 7
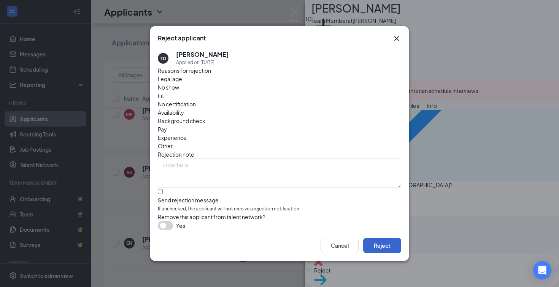
click at [389, 246] on button "Reject" at bounding box center [382, 244] width 38 height 15
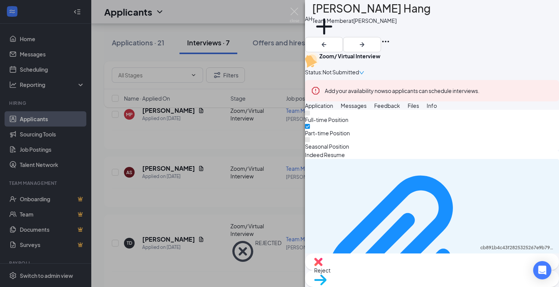
scroll to position [461, 0]
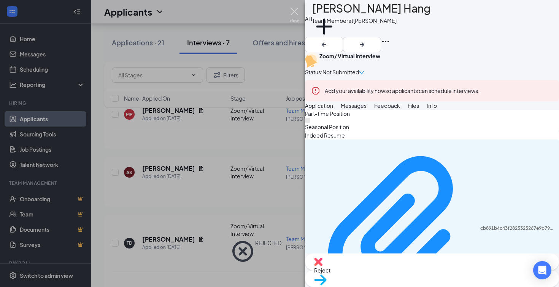
click at [295, 14] on img at bounding box center [295, 15] width 10 height 15
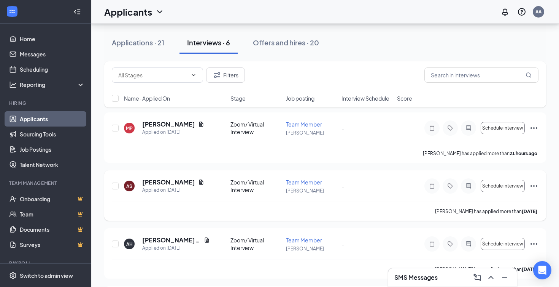
scroll to position [70, 0]
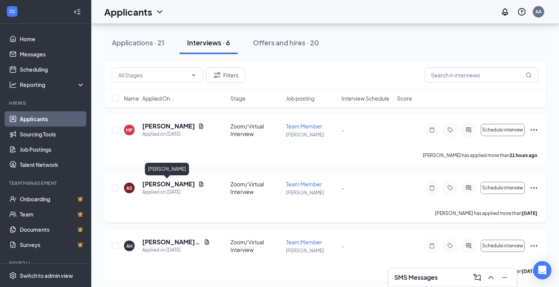
click at [172, 182] on h5 "[PERSON_NAME]" at bounding box center [168, 184] width 53 height 8
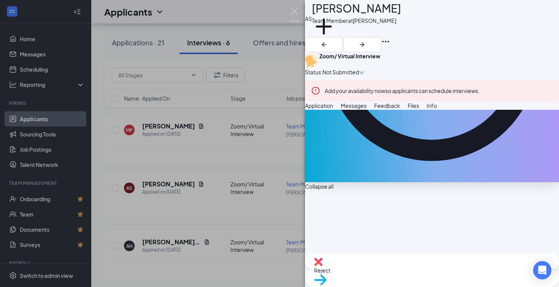
scroll to position [195, 0]
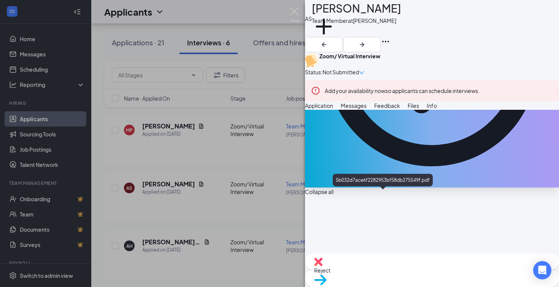
click at [297, 13] on img at bounding box center [295, 15] width 10 height 15
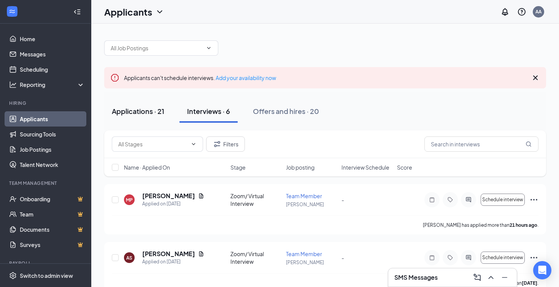
click at [143, 111] on div "Applications · 21" at bounding box center [138, 111] width 53 height 10
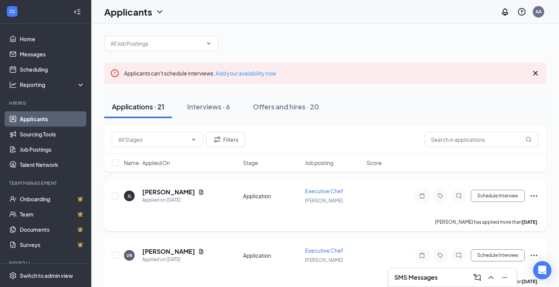
scroll to position [5, 0]
click at [207, 105] on div "Interviews · 6" at bounding box center [208, 106] width 43 height 10
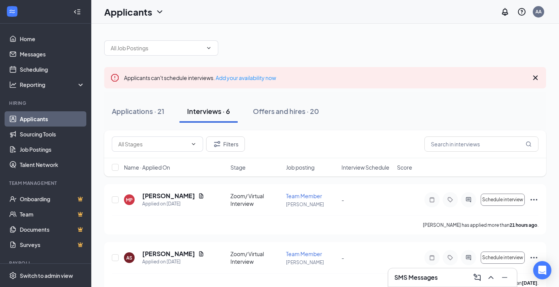
click at [421, 282] on div "SMS Messages" at bounding box center [453, 277] width 116 height 12
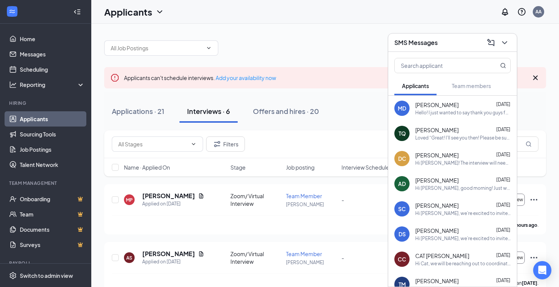
click at [464, 126] on div "[PERSON_NAME] [DATE]" at bounding box center [464, 130] width 96 height 8
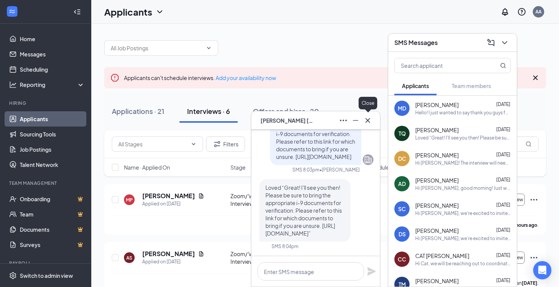
click at [368, 123] on icon "Cross" at bounding box center [367, 120] width 9 height 9
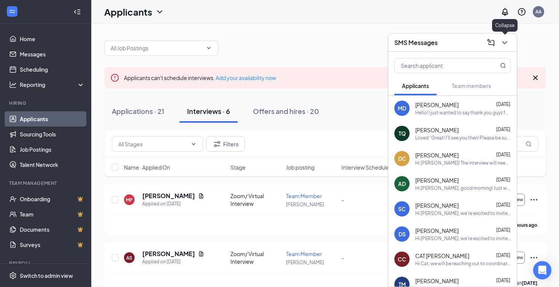
click at [509, 43] on icon "ChevronDown" at bounding box center [504, 42] width 9 height 9
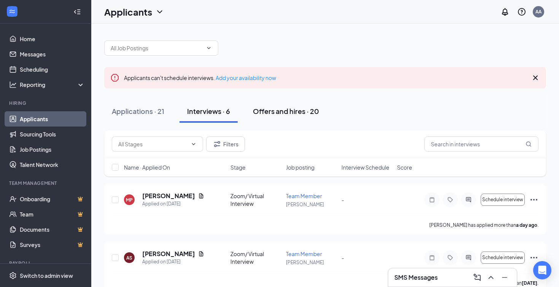
click at [280, 113] on div "Offers and hires · 20" at bounding box center [286, 111] width 66 height 10
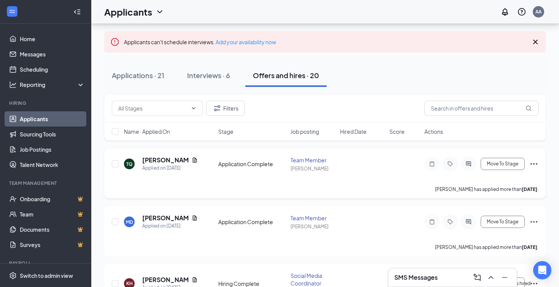
scroll to position [65, 0]
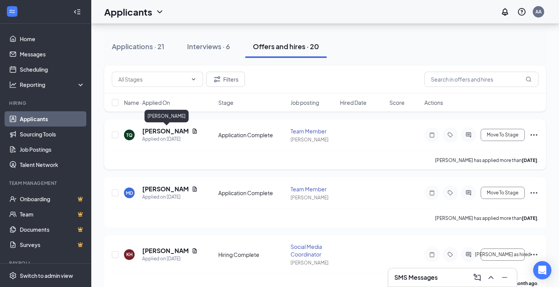
click at [164, 132] on h5 "[PERSON_NAME]" at bounding box center [165, 131] width 46 height 8
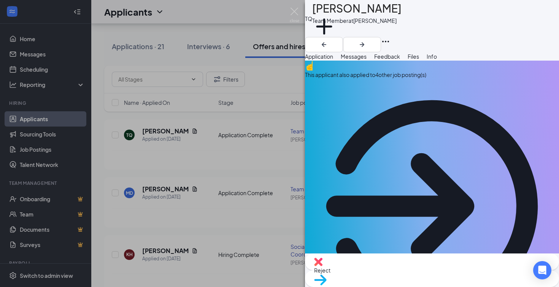
click at [327, 274] on img at bounding box center [320, 279] width 13 height 11
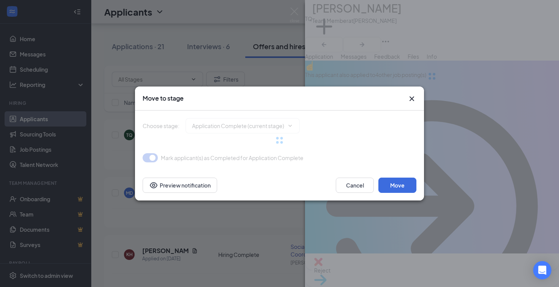
type input "Hiring Complete (final stage)"
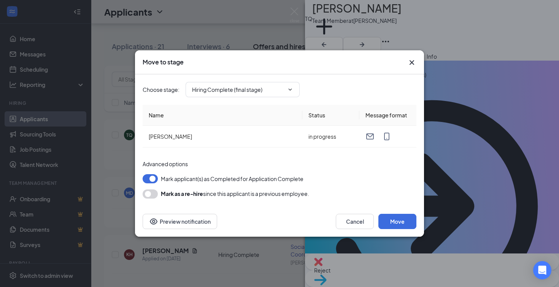
click at [411, 63] on icon "Cross" at bounding box center [412, 62] width 9 height 9
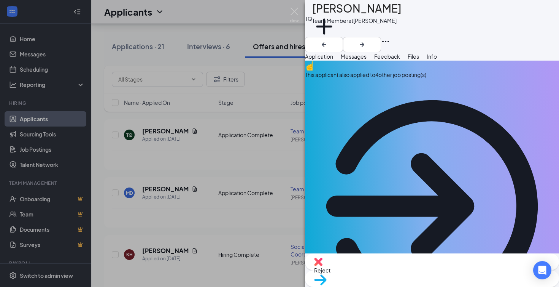
click at [295, 6] on div "TQ [PERSON_NAME] Team Member at [PERSON_NAME] Add a tag Application Messages Fe…" at bounding box center [279, 143] width 559 height 287
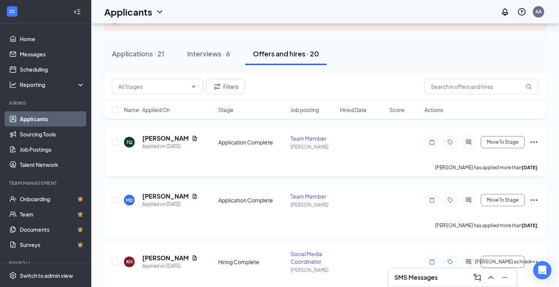
scroll to position [63, 0]
